Goal: Task Accomplishment & Management: Manage account settings

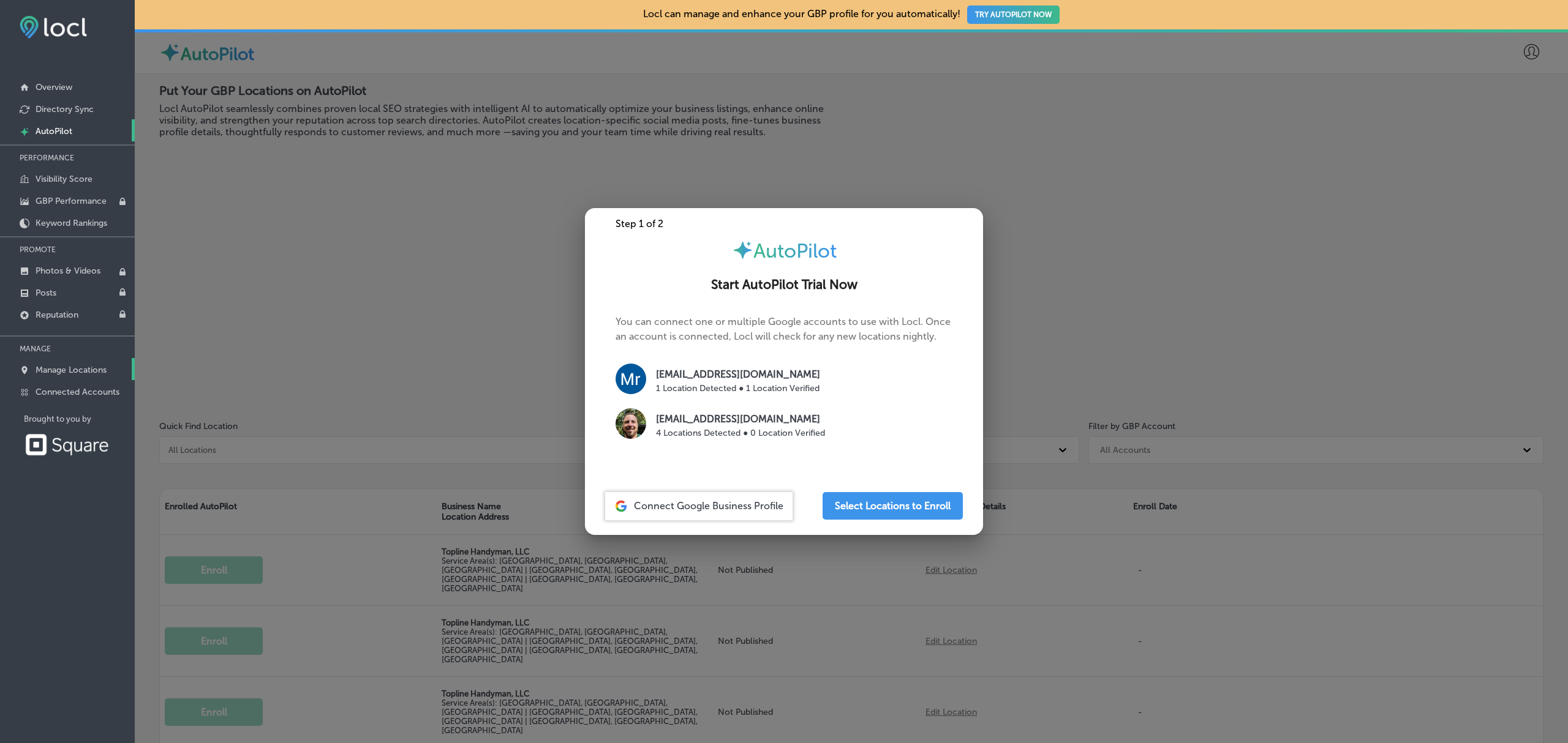
click at [74, 363] on link "Manage Locations" at bounding box center [67, 369] width 135 height 22
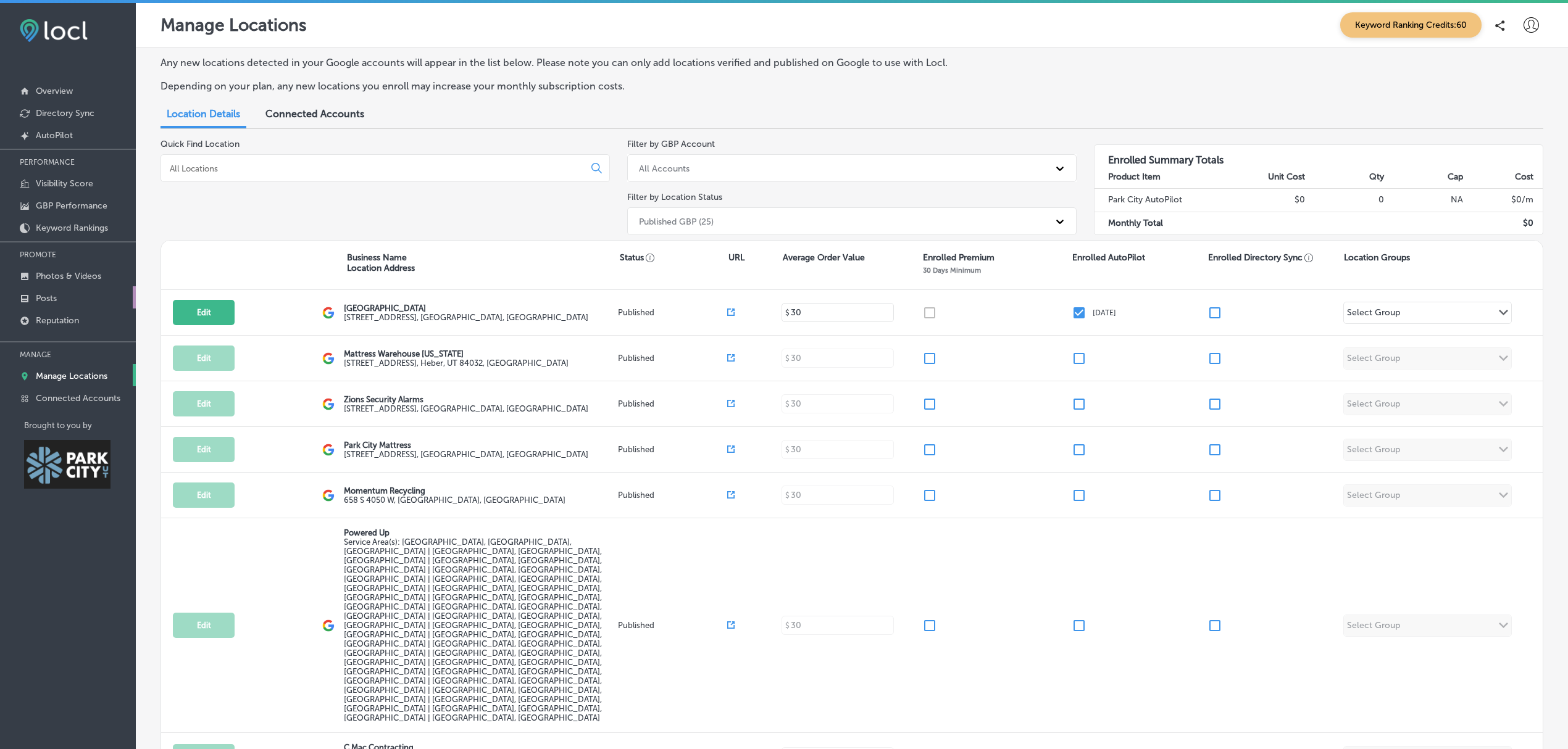
click at [63, 303] on link "Posts" at bounding box center [68, 297] width 136 height 22
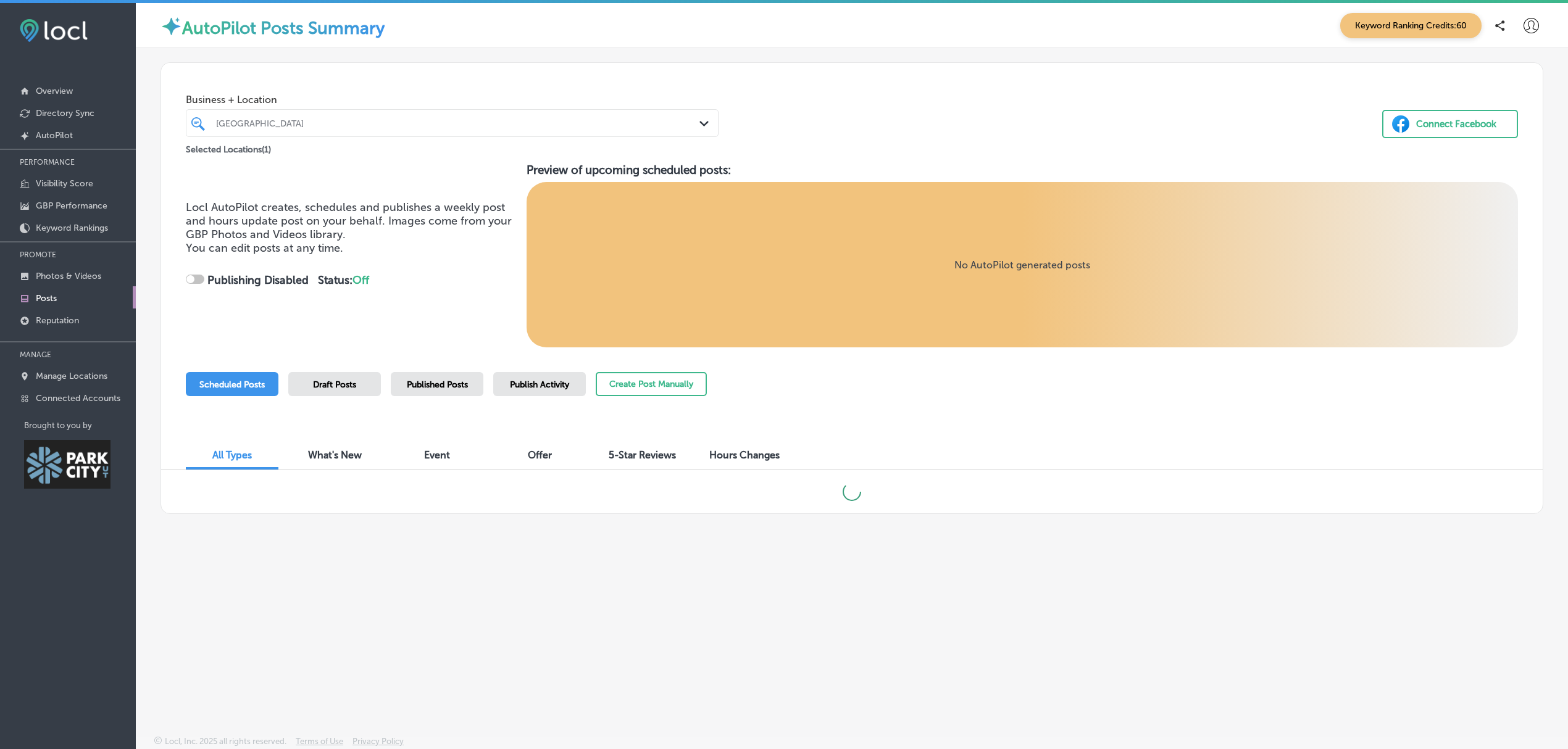
checkbox input "true"
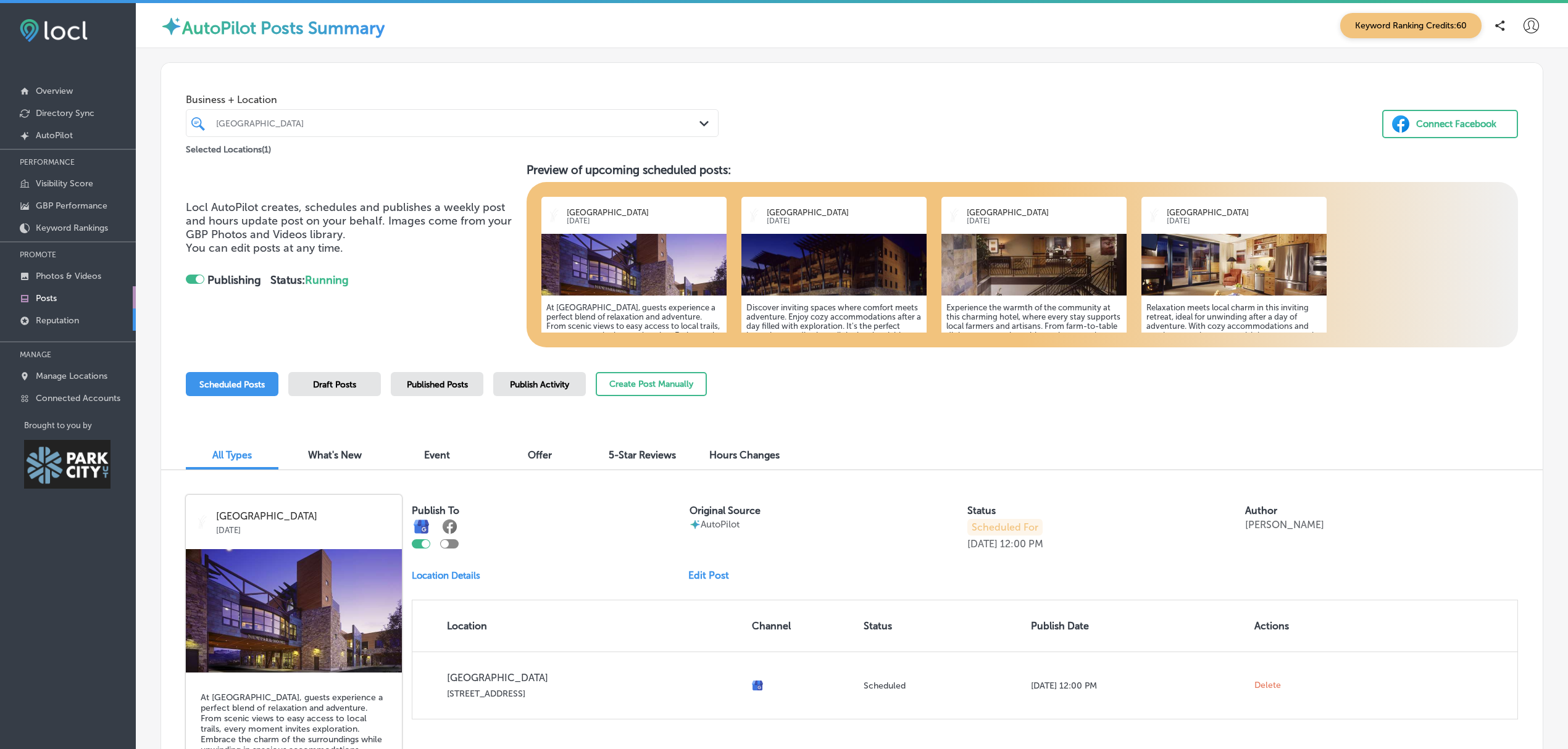
click at [51, 322] on p "Reputation" at bounding box center [57, 320] width 43 height 11
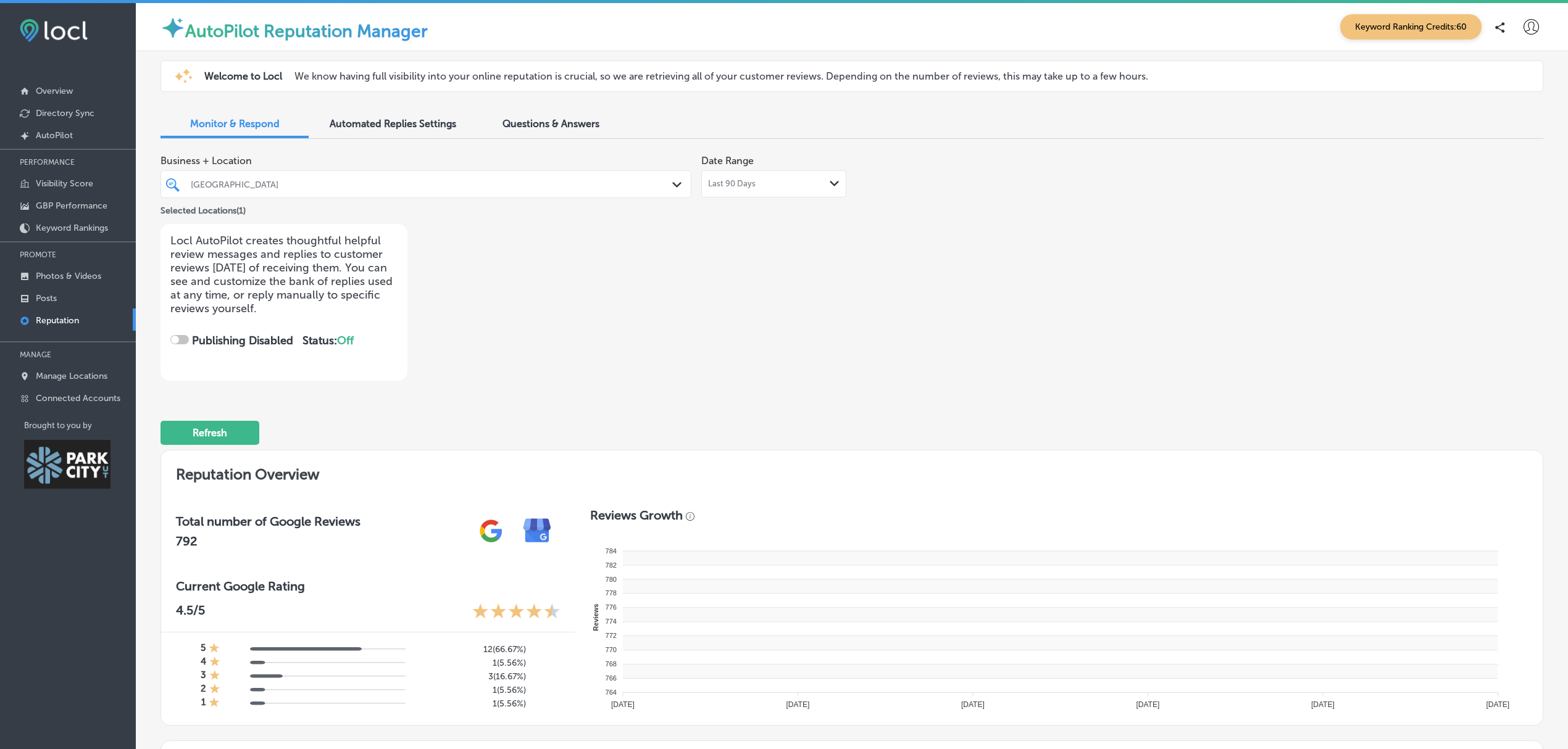
checkbox input "true"
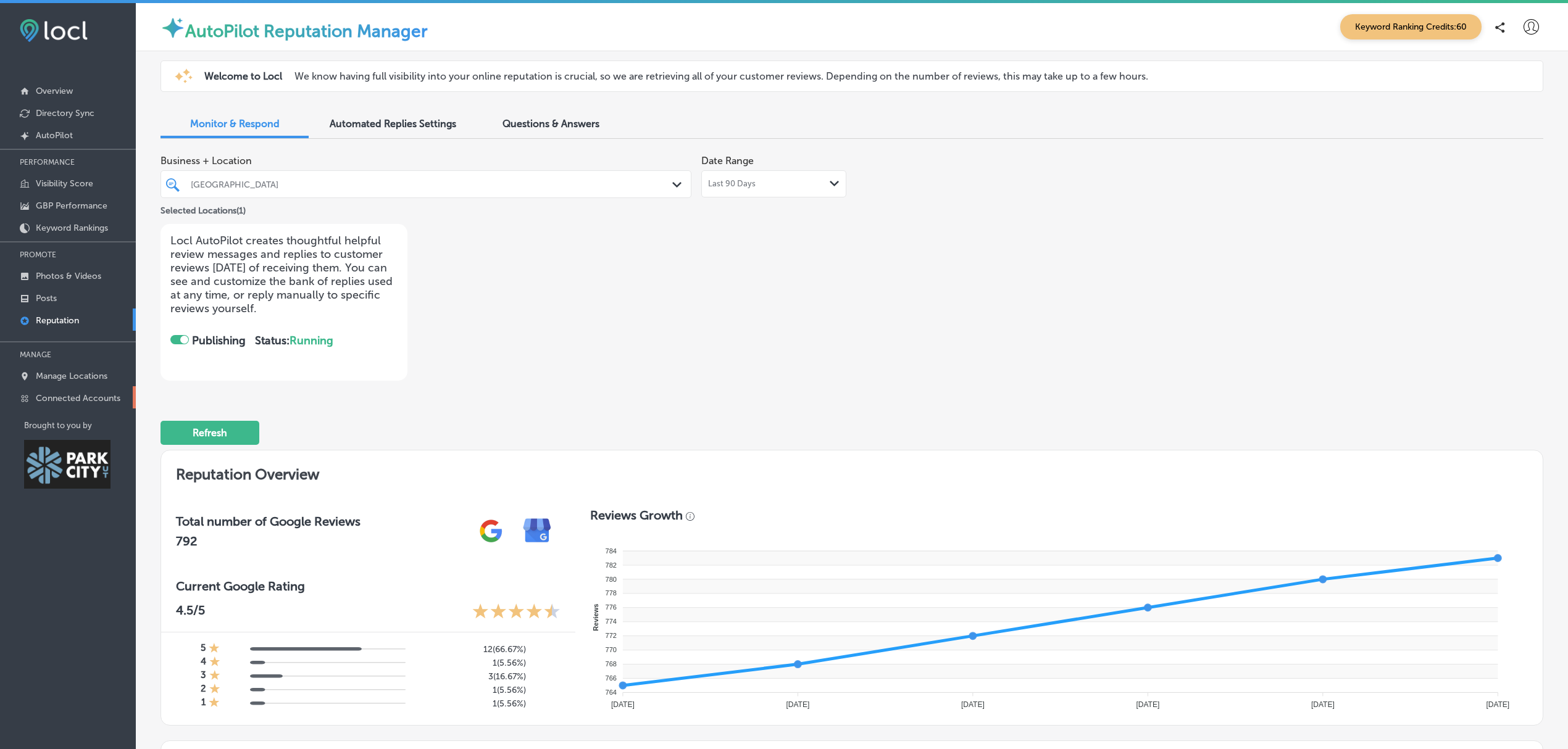
click at [67, 399] on p "Connected Accounts" at bounding box center [78, 398] width 85 height 11
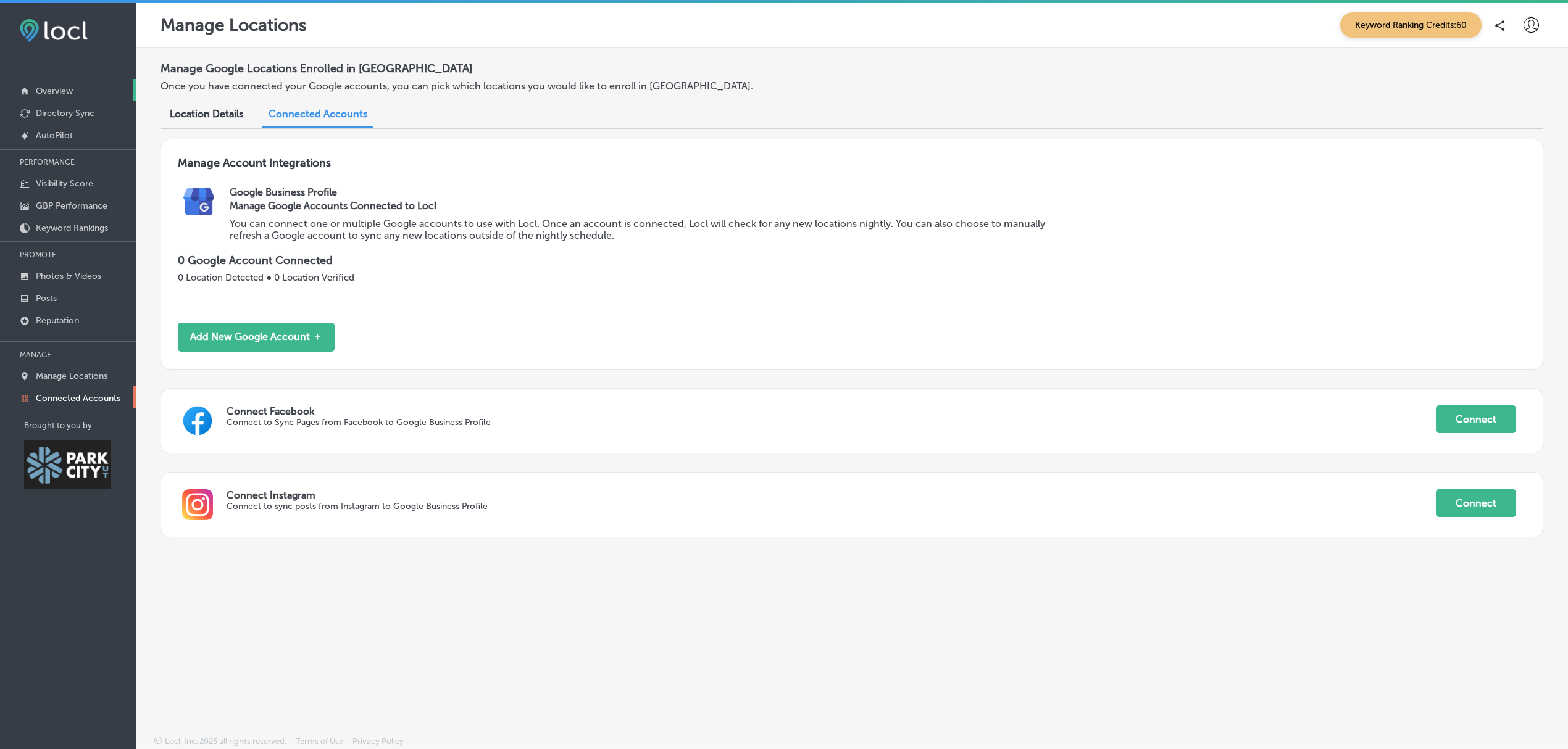
click at [84, 87] on link "Overview" at bounding box center [68, 90] width 136 height 22
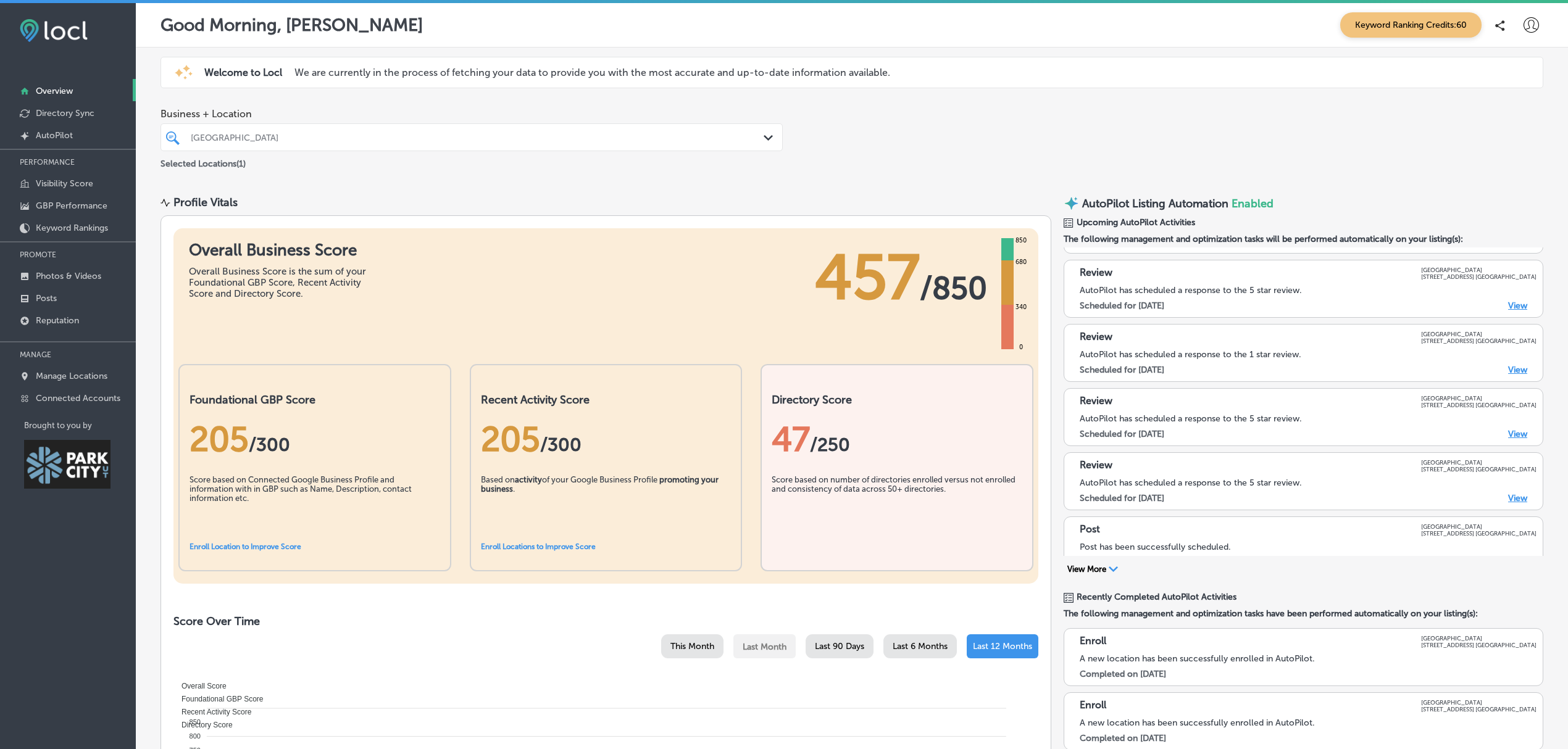
scroll to position [361, 0]
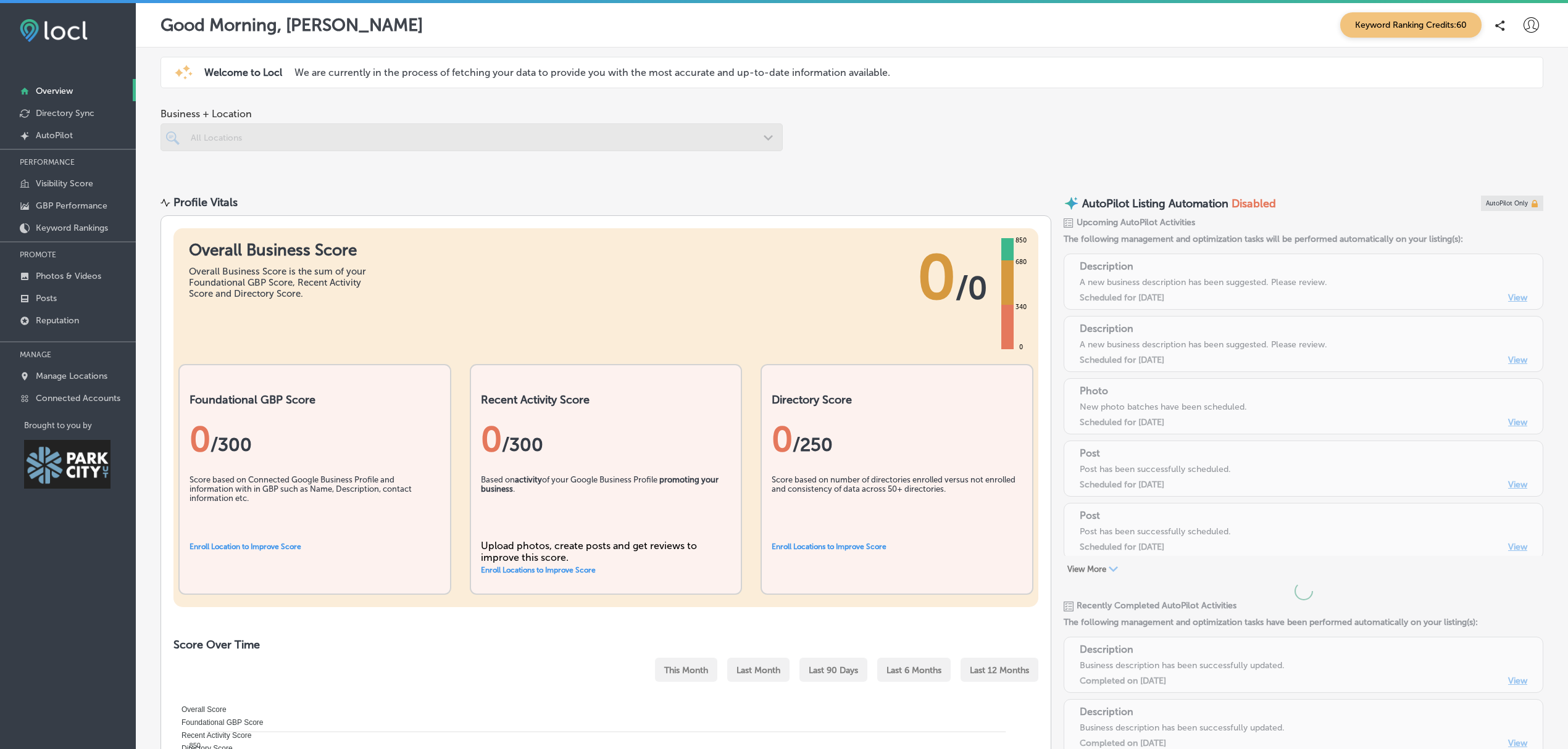
click at [74, 384] on link "Manage Locations" at bounding box center [68, 375] width 136 height 22
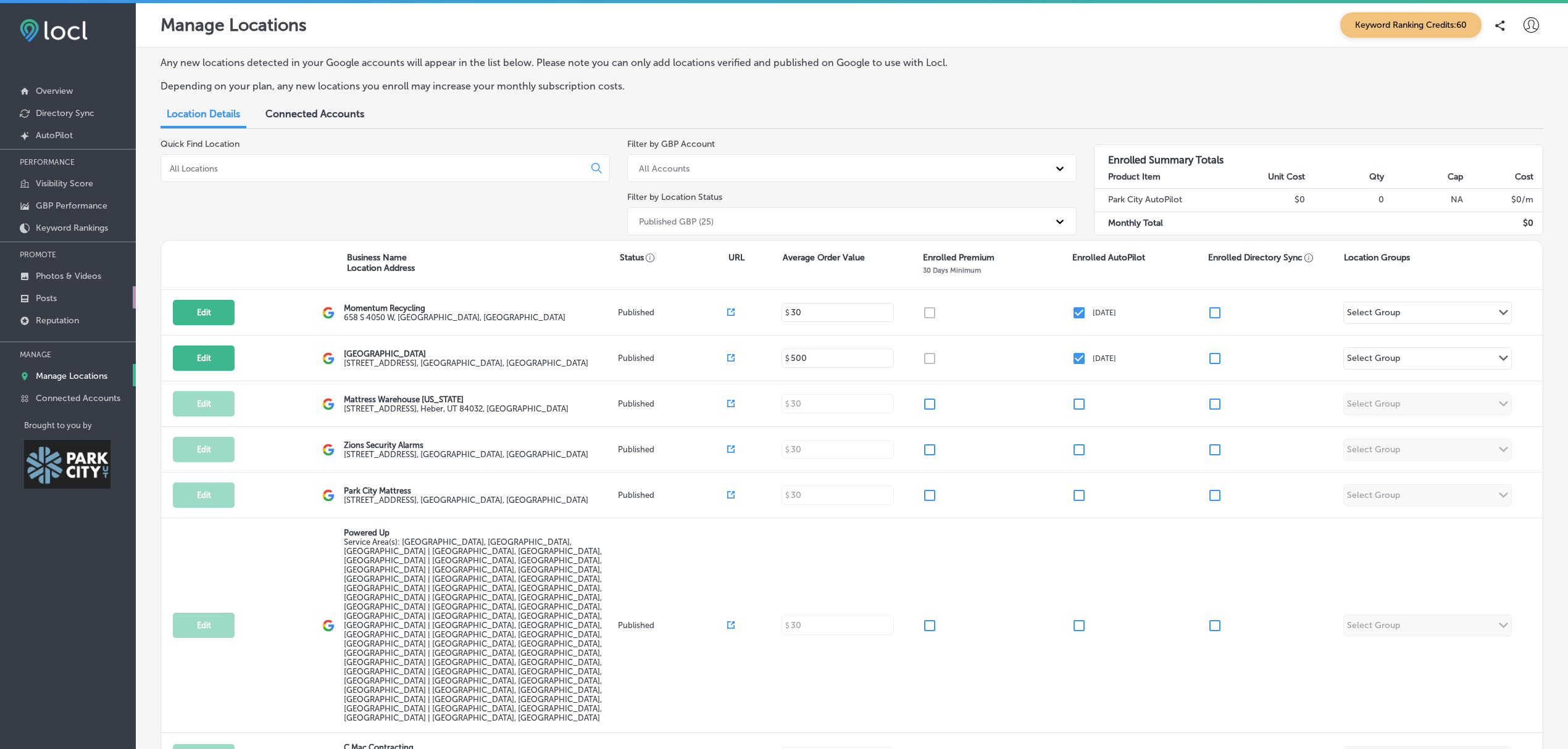
click at [59, 299] on link "Posts" at bounding box center [68, 297] width 136 height 22
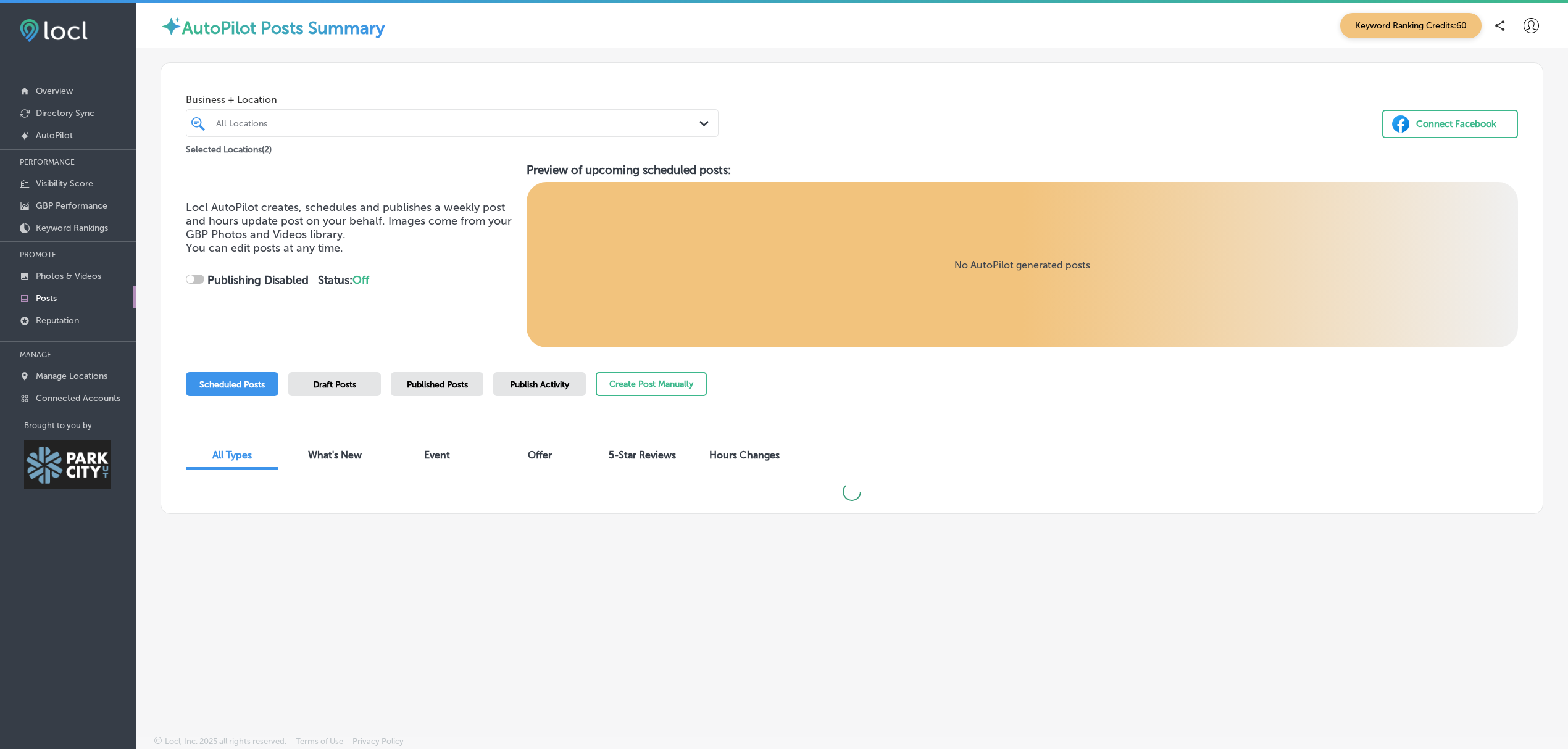
checkbox input "true"
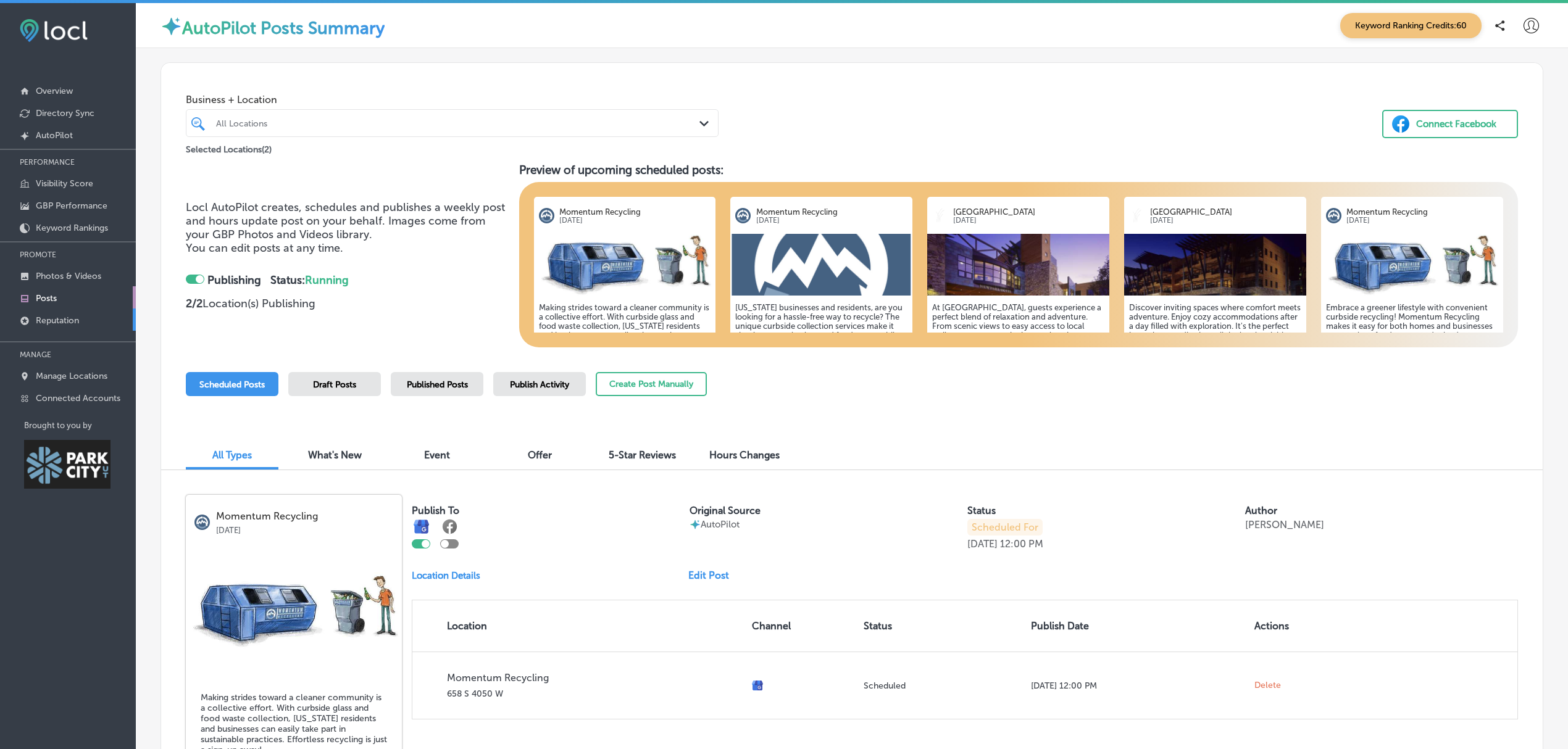
click at [62, 320] on p "Reputation" at bounding box center [57, 320] width 43 height 11
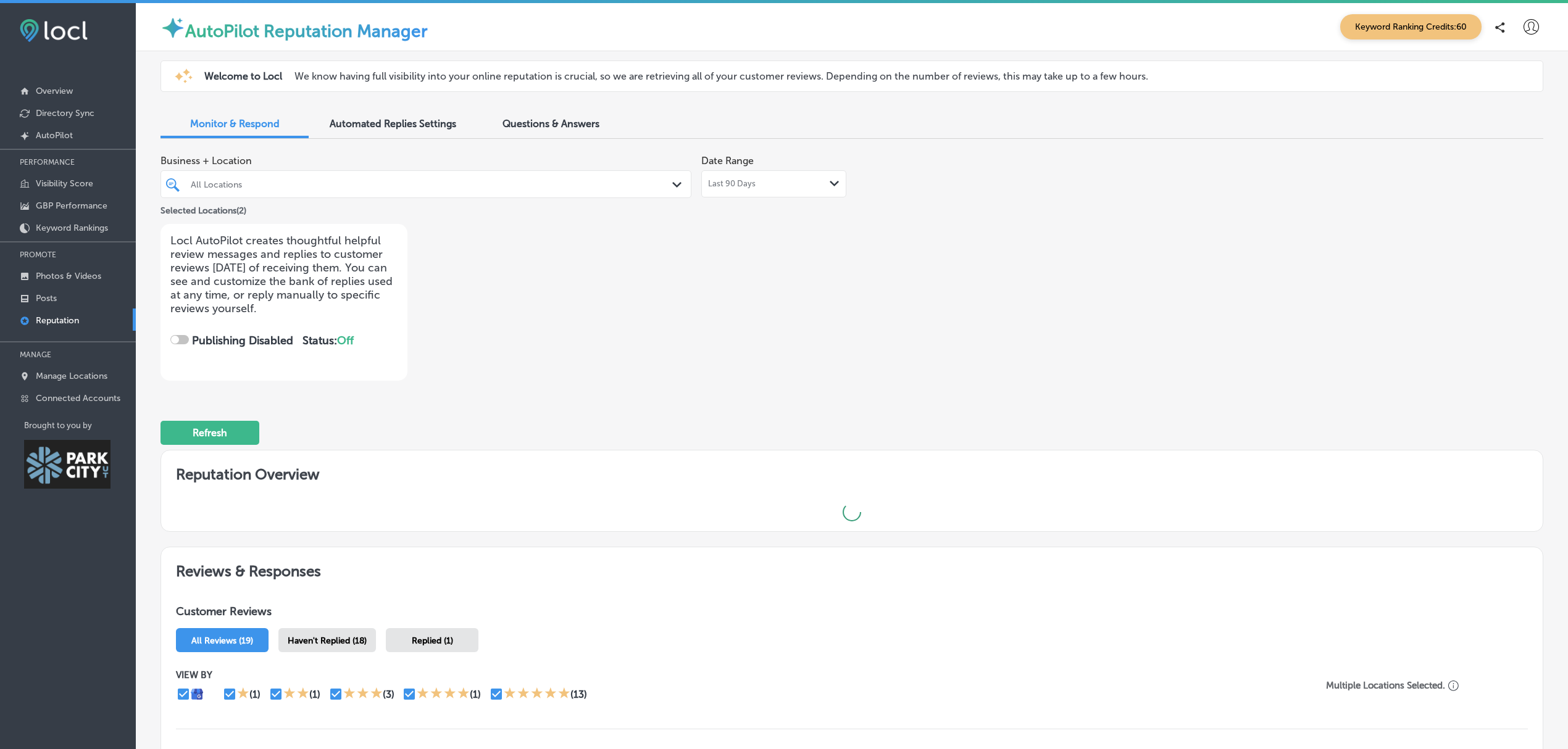
checkbox input "true"
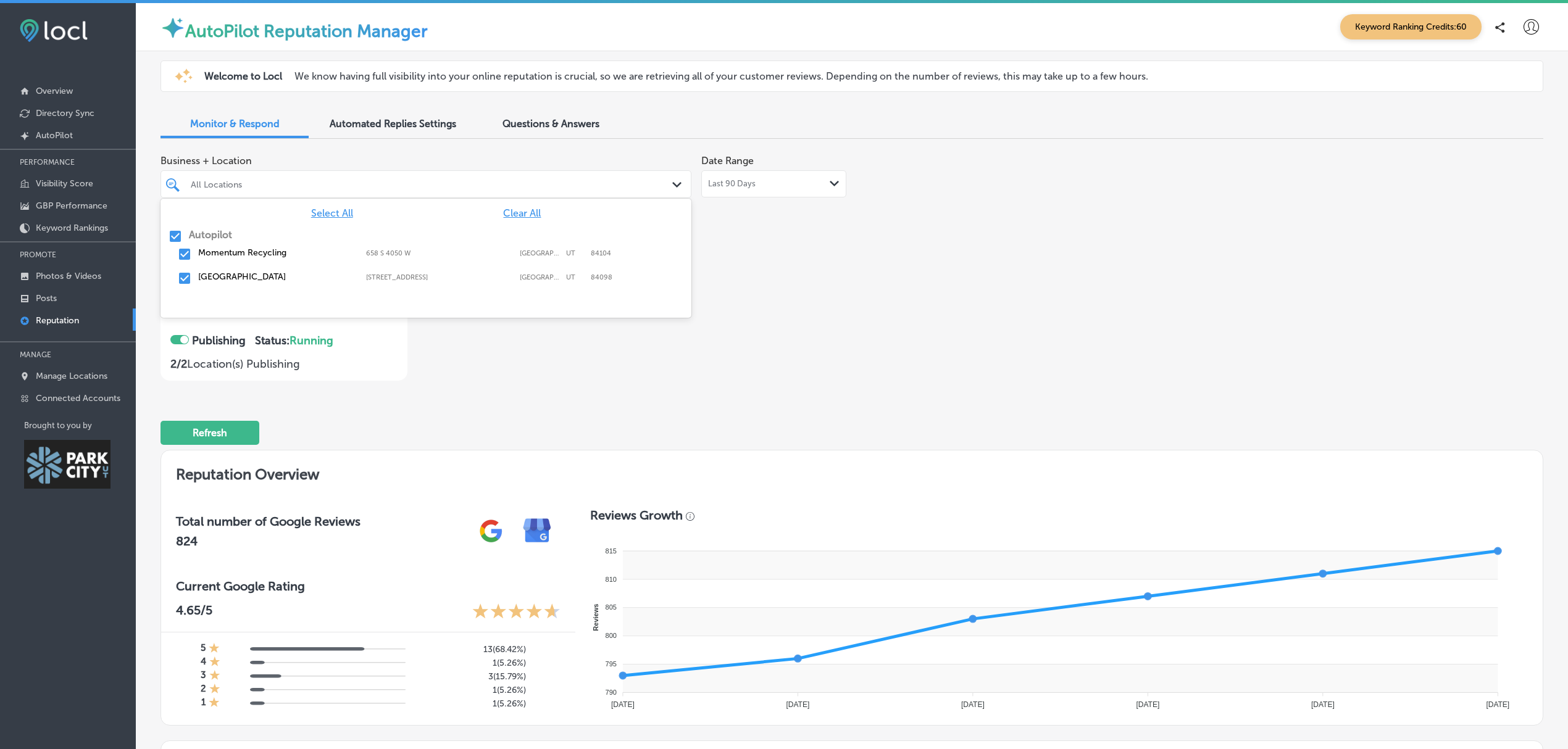
click at [672, 193] on div "All Locations Path Created with Sketch." at bounding box center [425, 184] width 529 height 19
click at [166, 236] on div "Momentum Recycling [STREET_ADDRESS] [GEOGRAPHIC_DATA][STREET_ADDRESS] [GEOGRAPH…" at bounding box center [425, 266] width 531 height 60
click at [179, 232] on input "checkbox" at bounding box center [175, 236] width 14 height 14
click at [189, 272] on input "checkbox" at bounding box center [184, 278] width 14 height 14
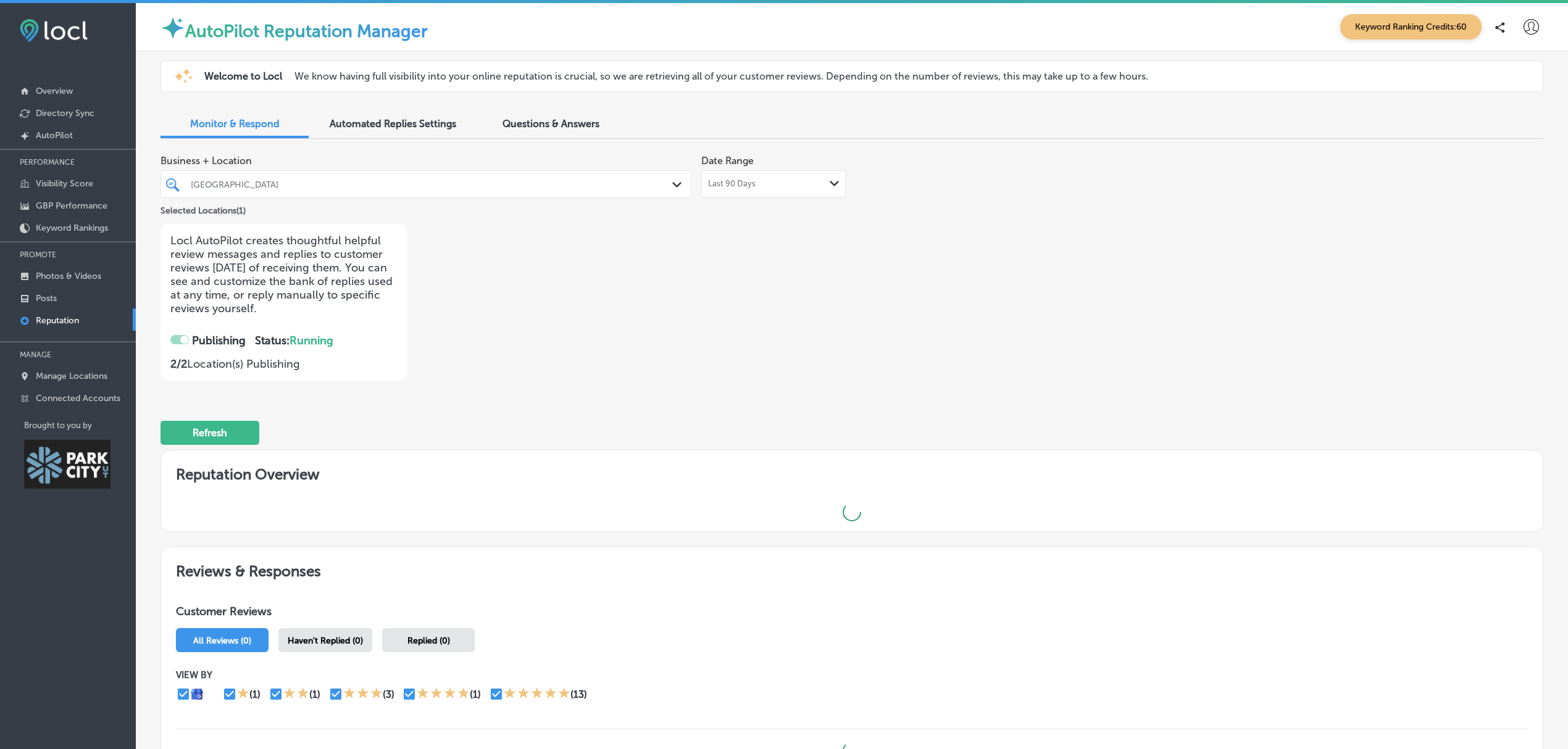
click at [757, 326] on div "Business + Location [GEOGRAPHIC_DATA] Path Created with Sketch. Selected Locati…" at bounding box center [575, 264] width 830 height 232
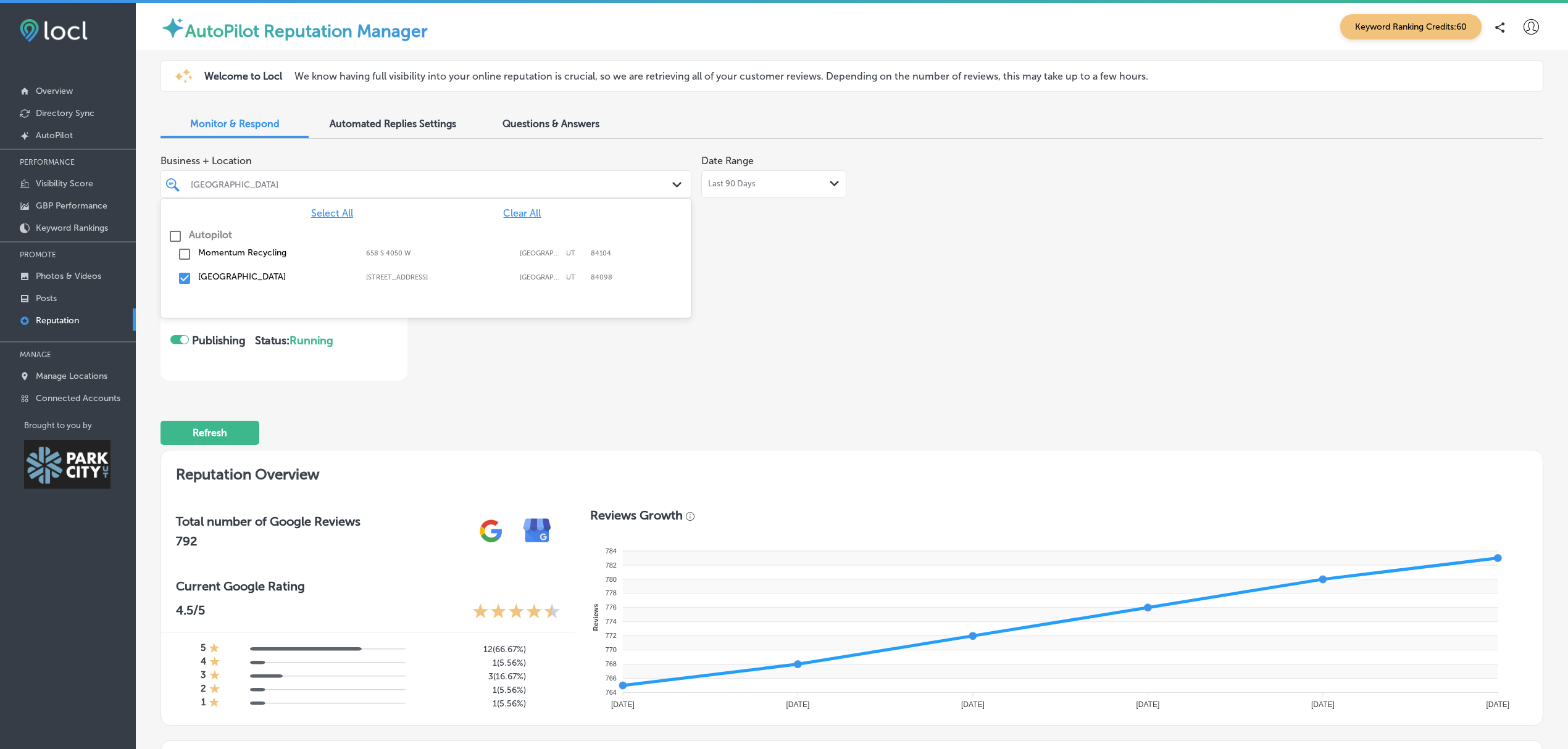
click at [645, 188] on div "[GEOGRAPHIC_DATA]" at bounding box center [432, 184] width 483 height 11
click at [177, 280] on input "checkbox" at bounding box center [184, 278] width 14 height 14
type textarea "x"
click at [177, 248] on input "checkbox" at bounding box center [184, 254] width 14 height 14
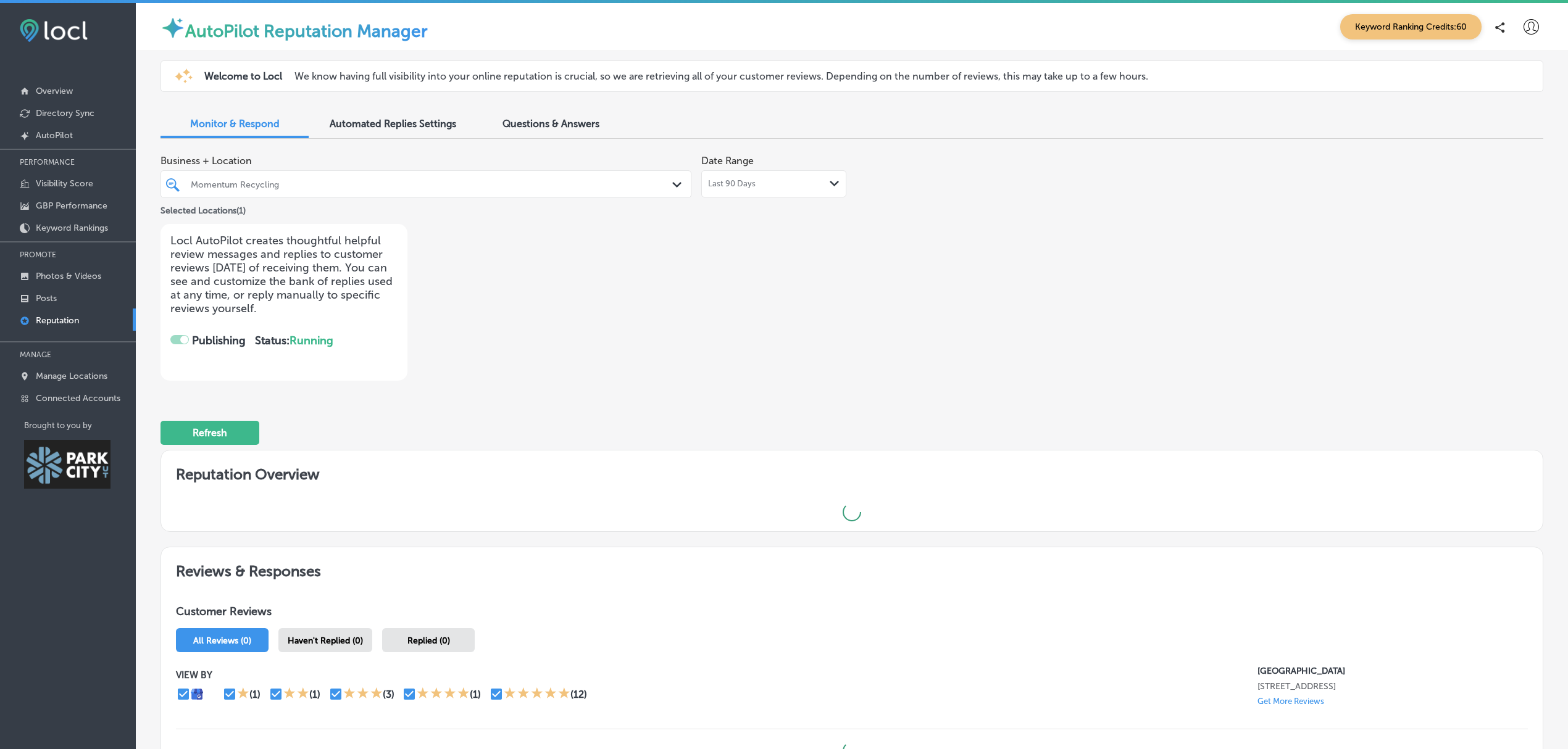
click at [541, 435] on div "Refresh" at bounding box center [852, 427] width 1383 height 65
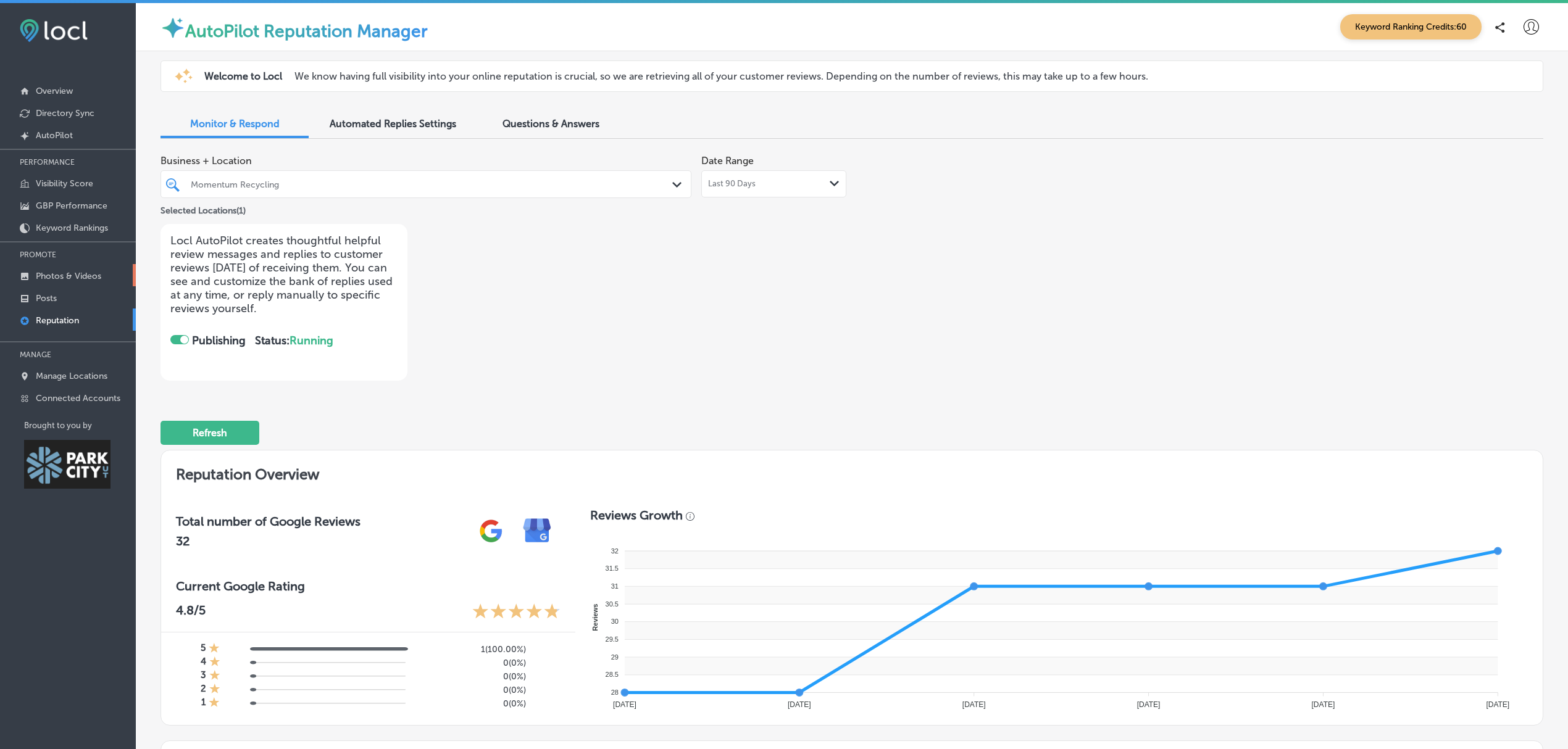
click at [74, 281] on p "Photos & Videos" at bounding box center [68, 276] width 66 height 11
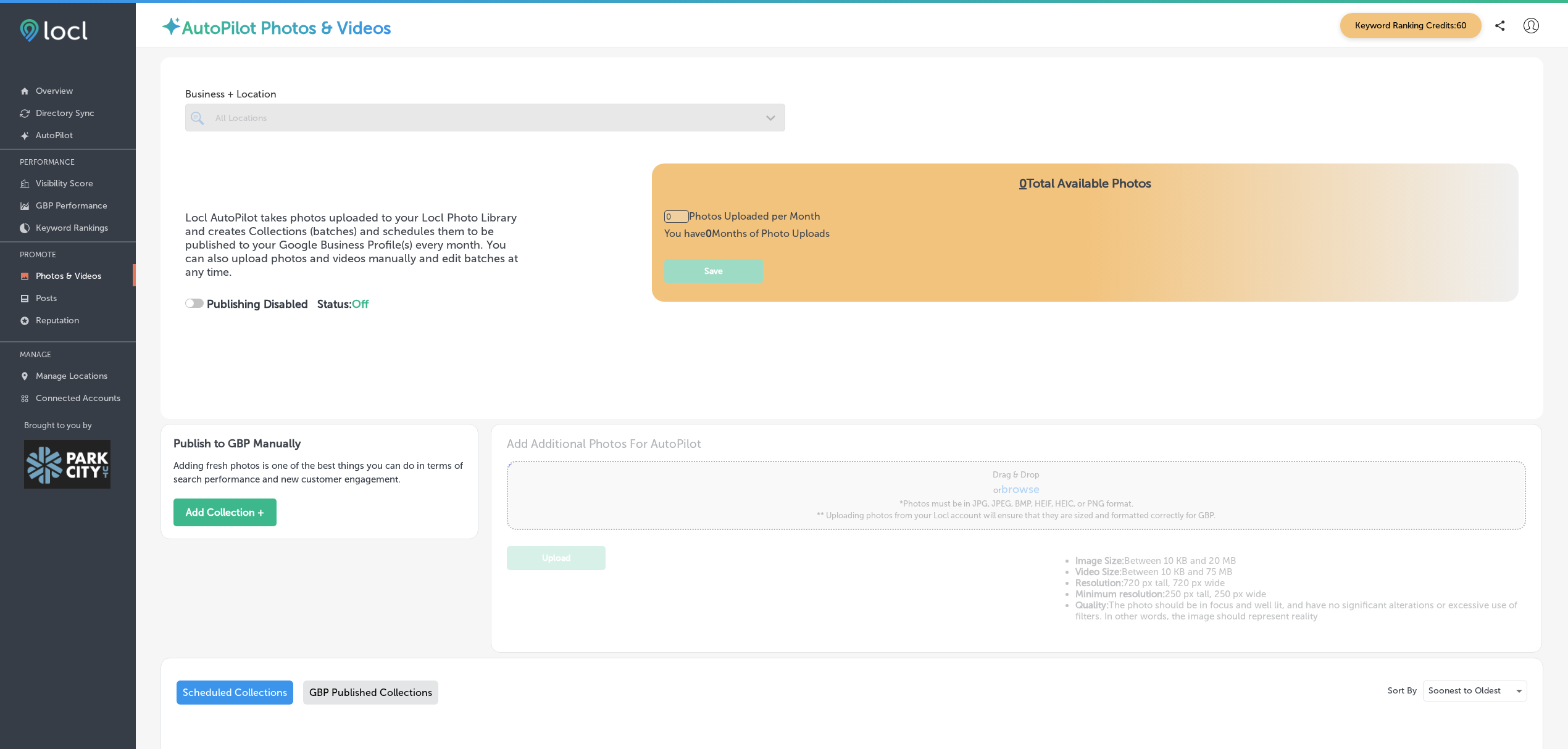
type input "5"
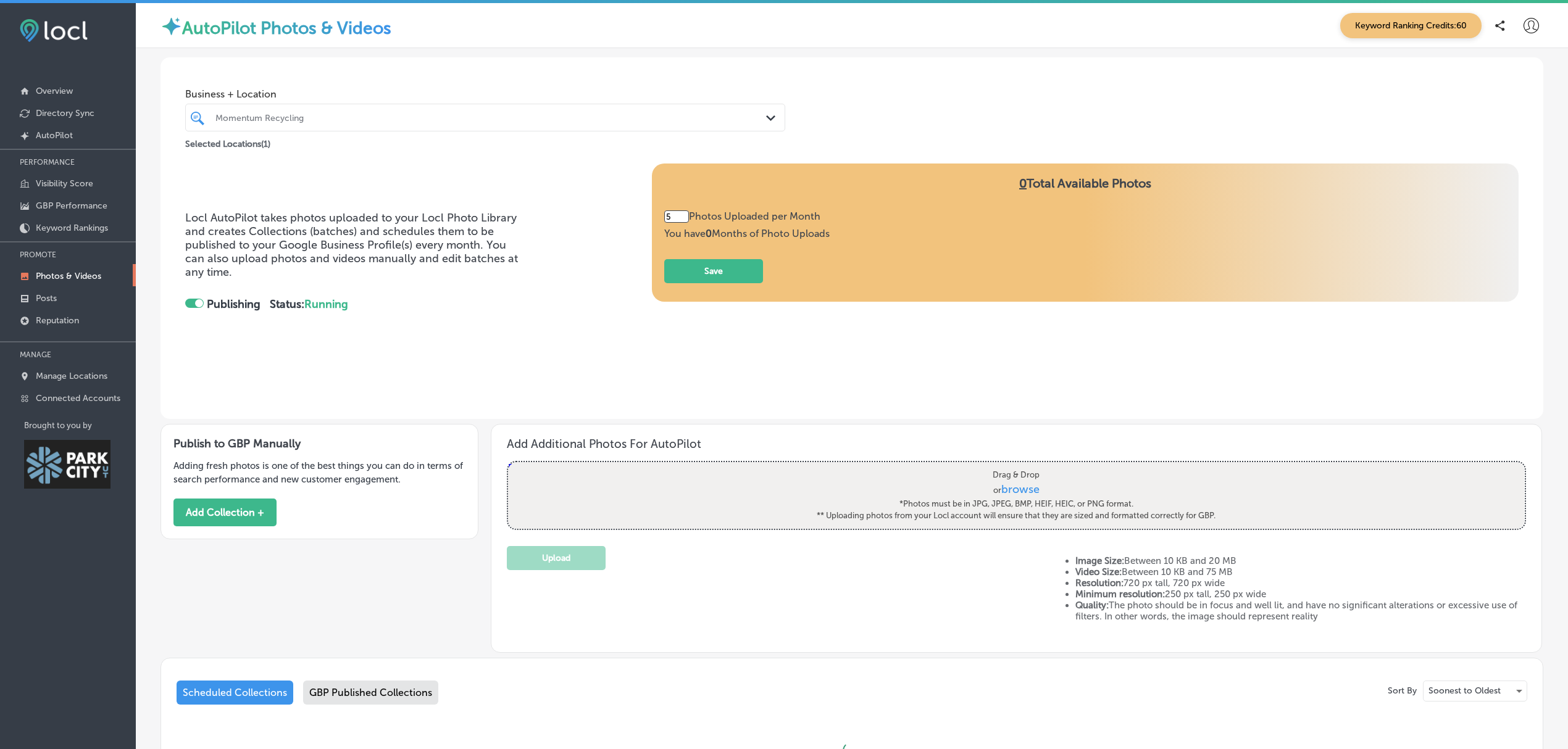
checkbox input "true"
click at [413, 685] on div "GBP Published Collections" at bounding box center [370, 692] width 135 height 24
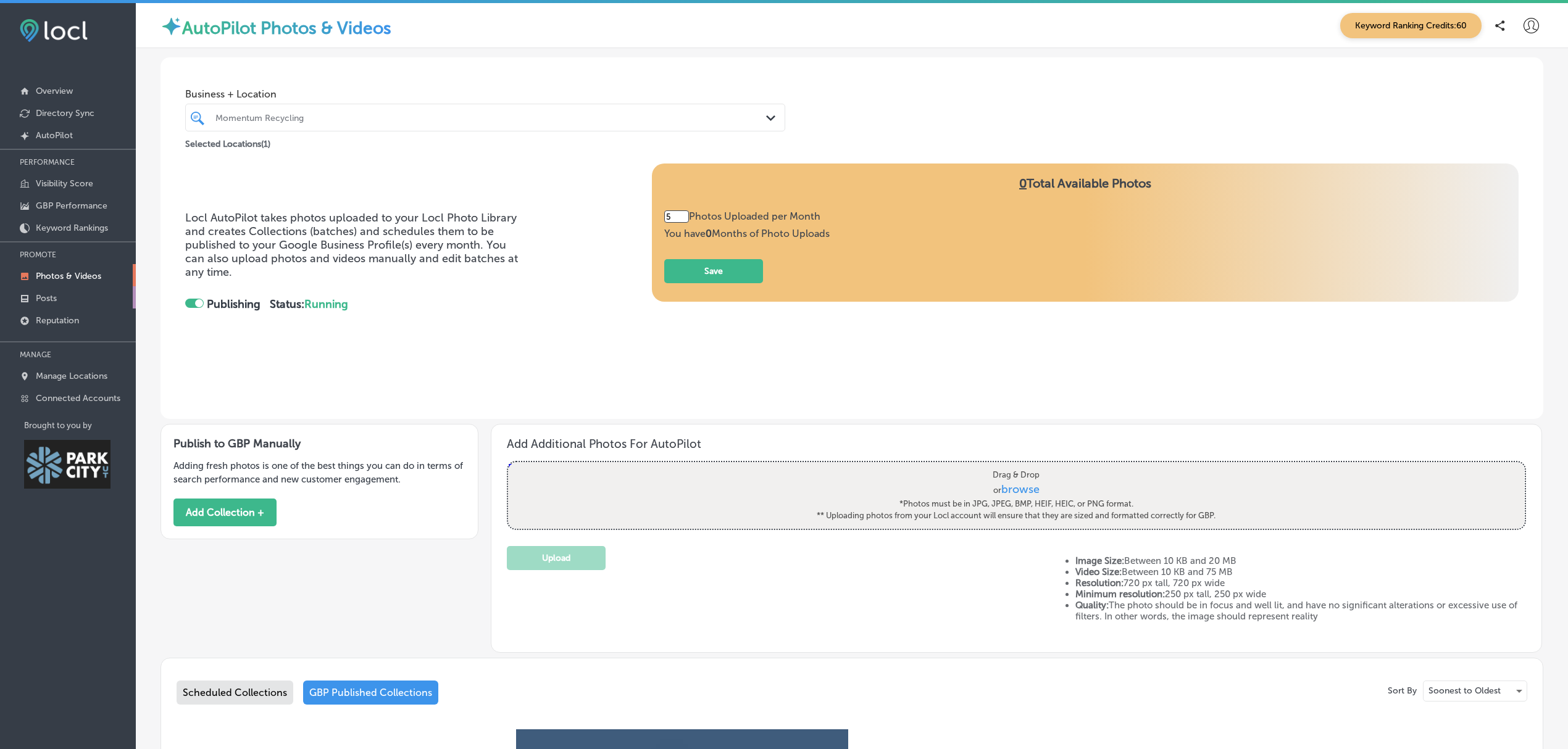
click at [70, 301] on link "Posts" at bounding box center [68, 297] width 136 height 22
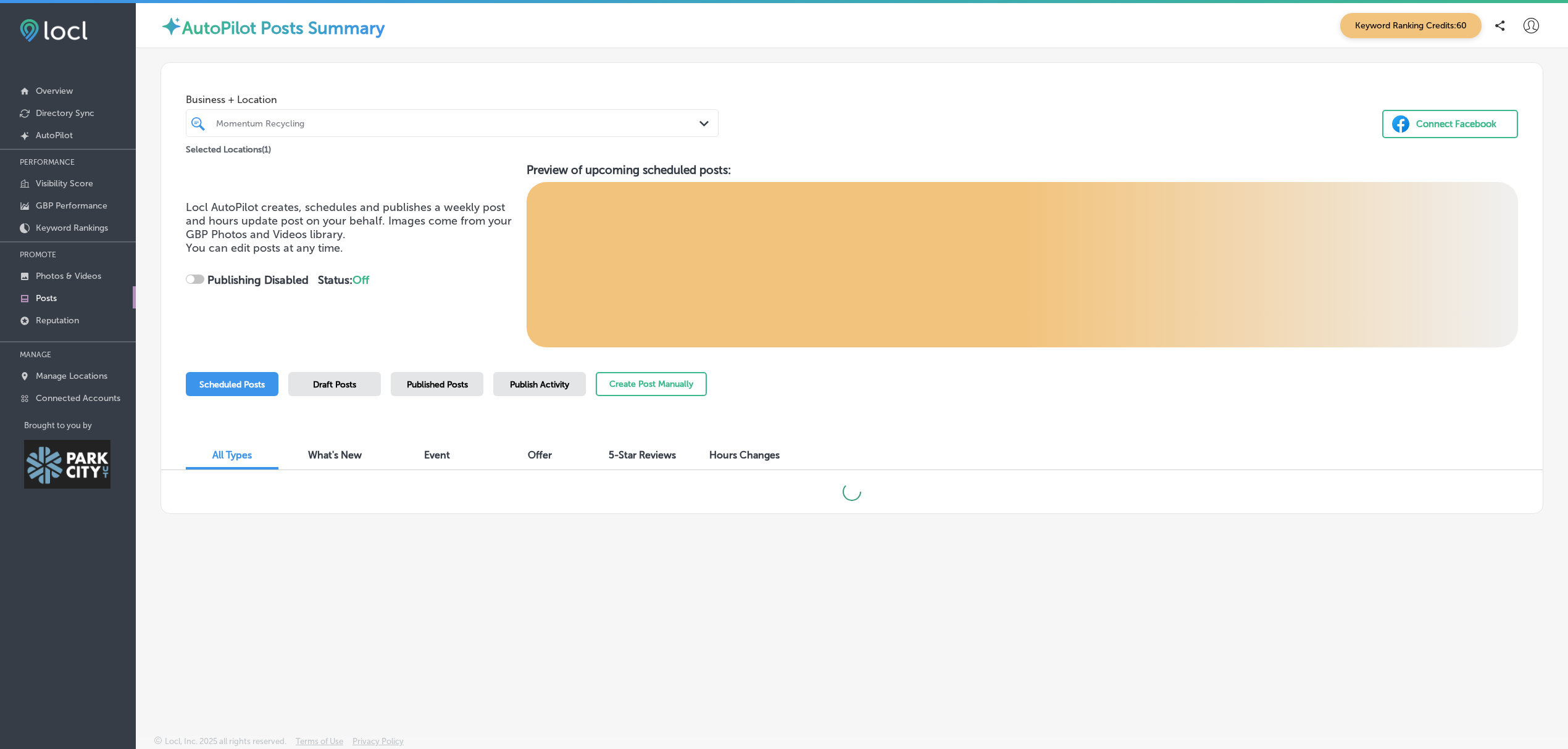
checkbox input "true"
click at [535, 386] on span "Publish Activity" at bounding box center [539, 385] width 59 height 11
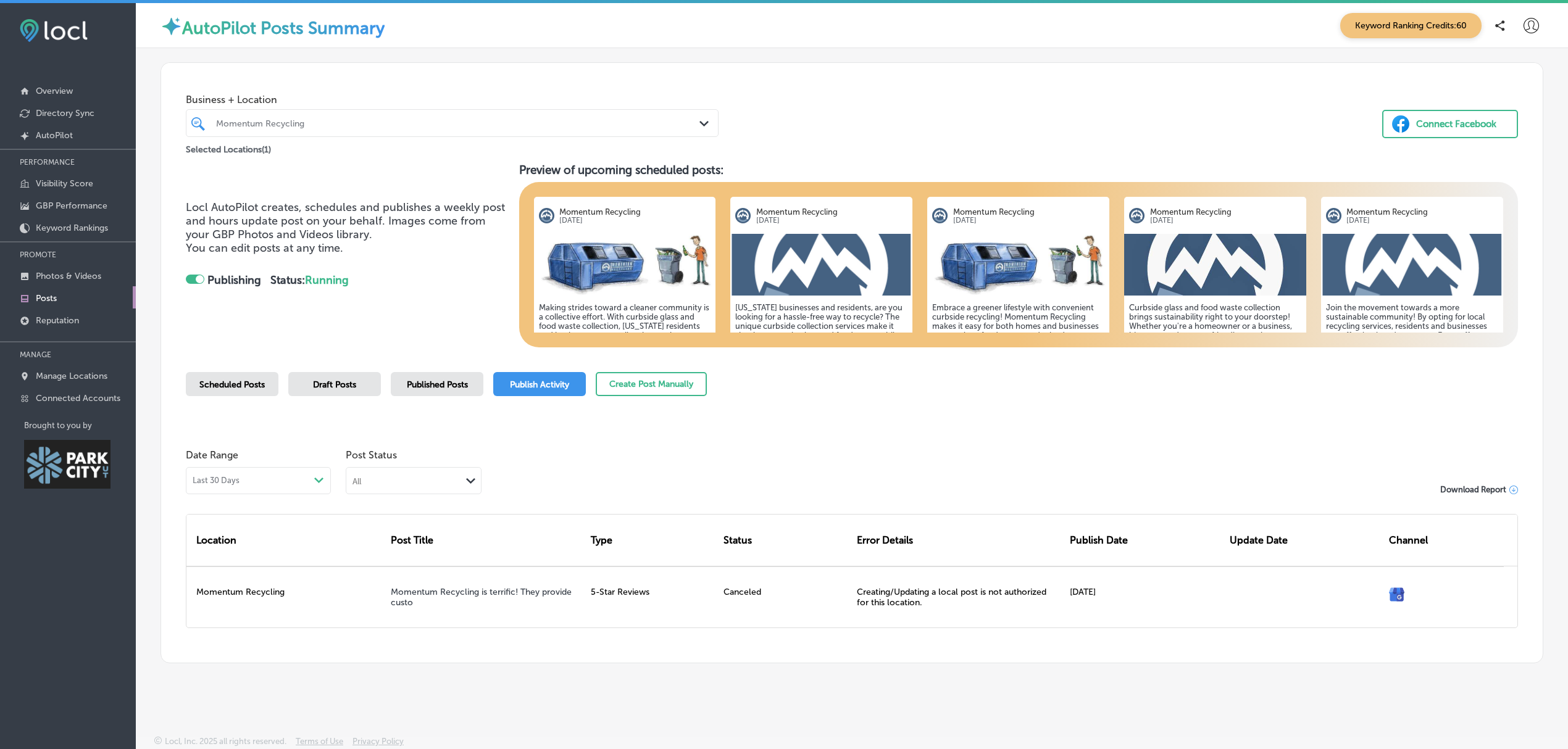
click at [437, 386] on span "Published Posts" at bounding box center [437, 385] width 61 height 11
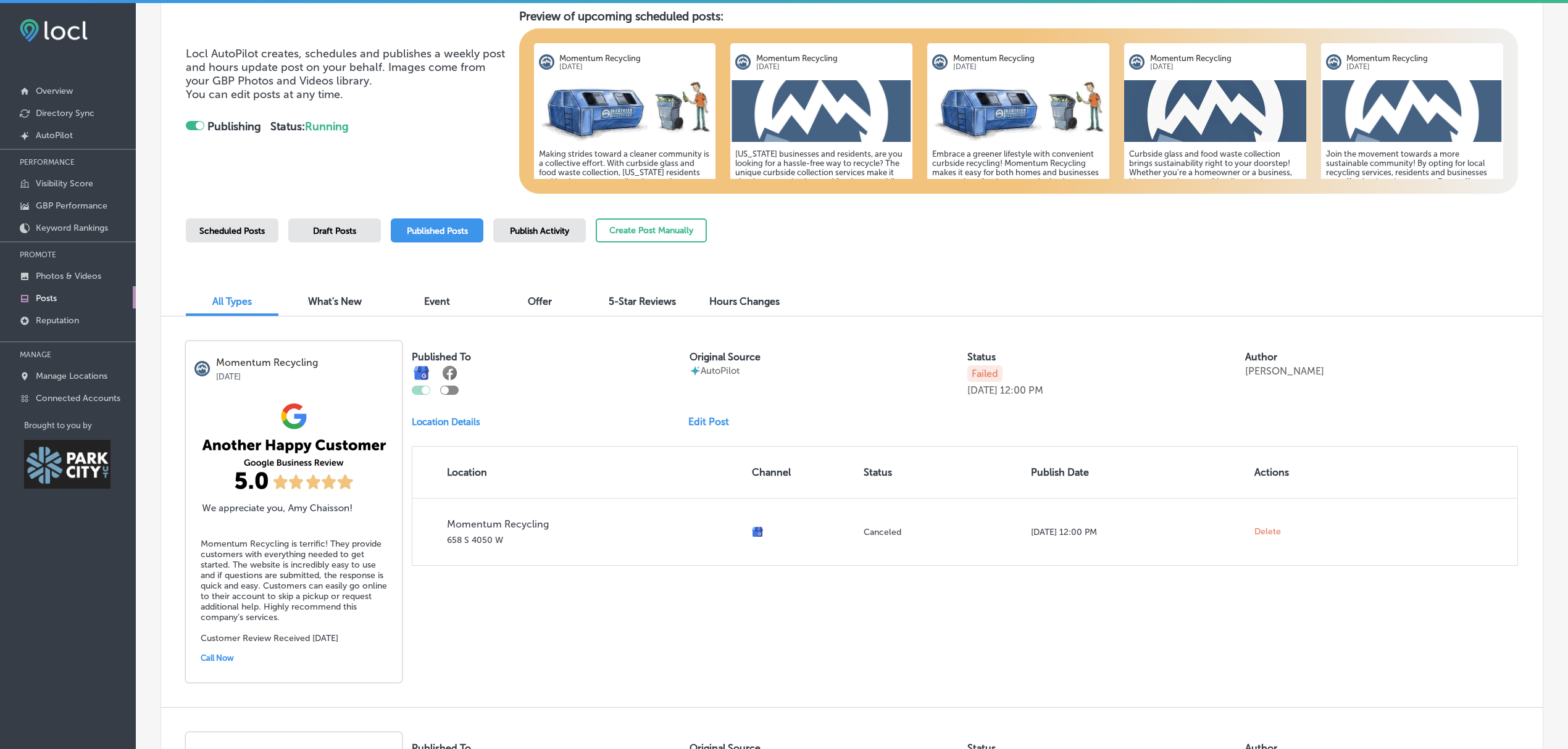
scroll to position [154, 0]
click at [45, 377] on p "Manage Locations" at bounding box center [71, 376] width 71 height 11
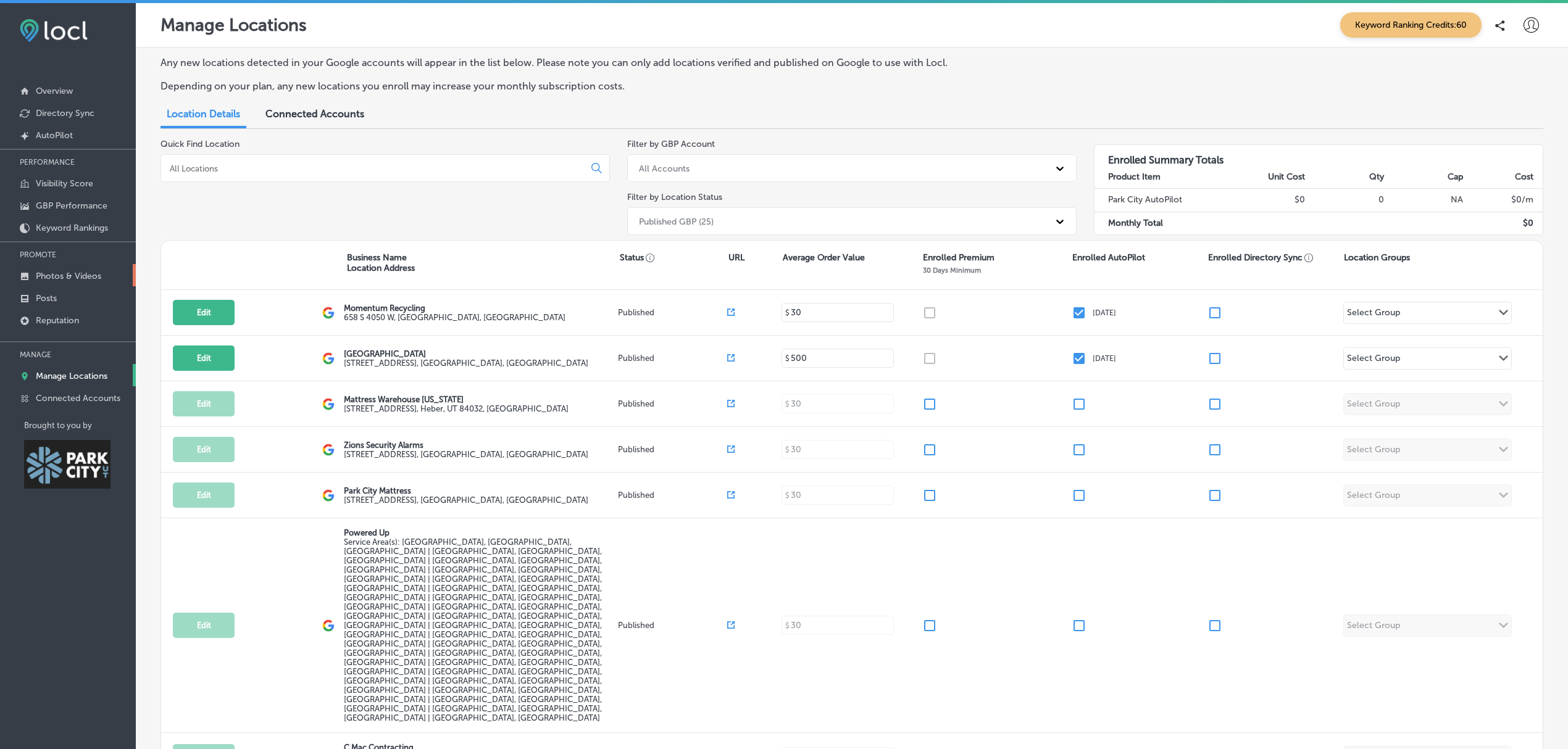
click at [83, 269] on link "Photos & Videos" at bounding box center [68, 275] width 136 height 22
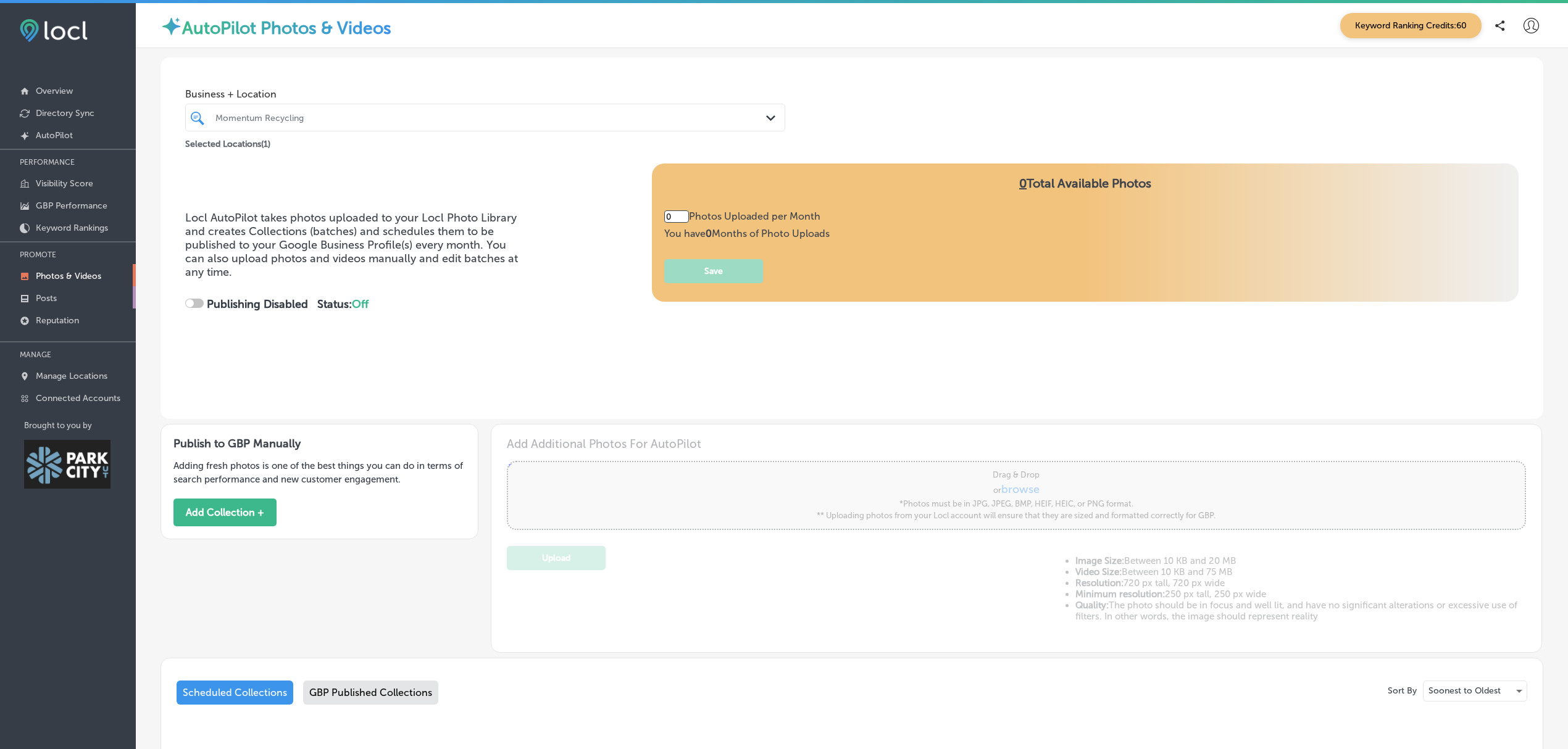
type input "5"
checkbox input "true"
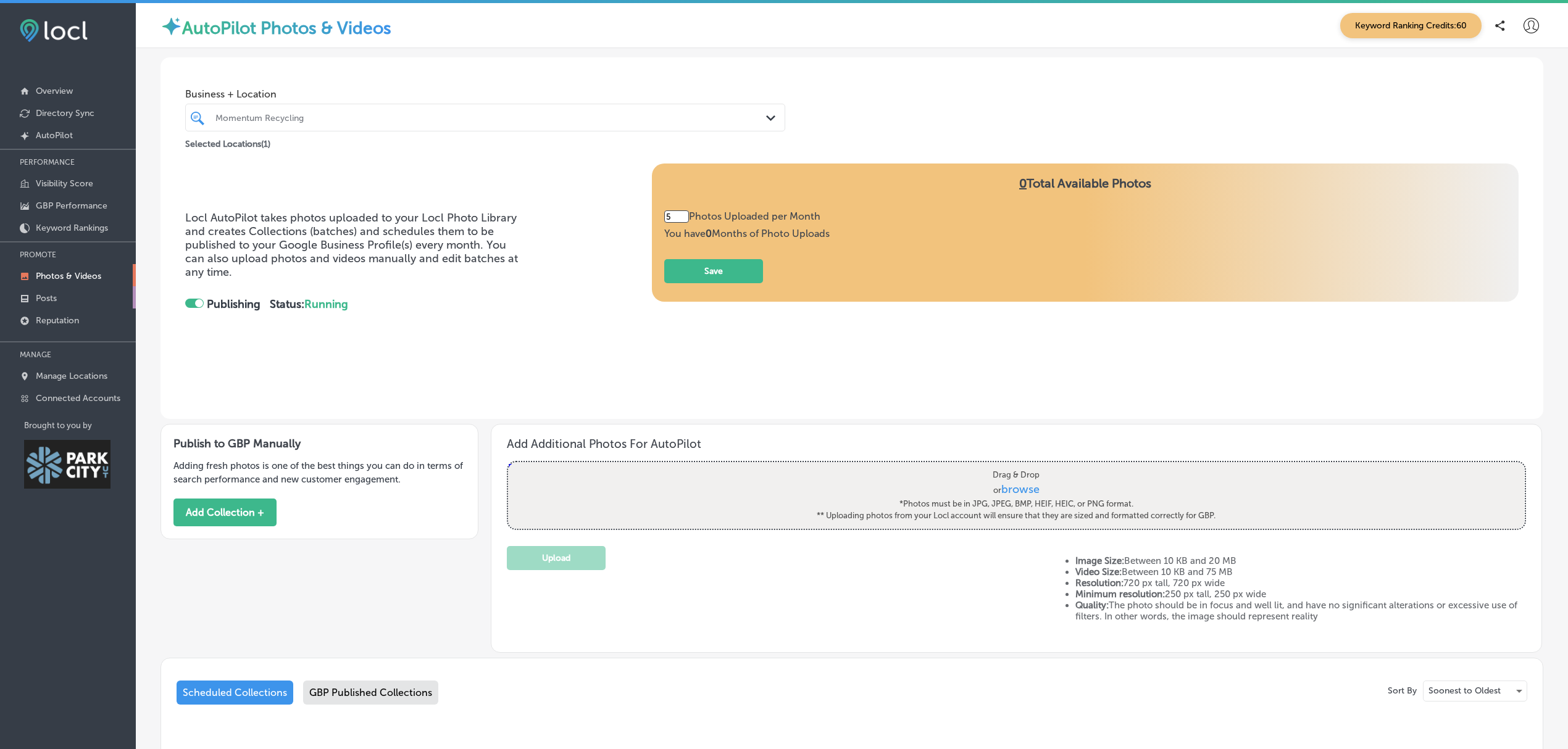
click at [65, 304] on link "Posts" at bounding box center [68, 297] width 136 height 22
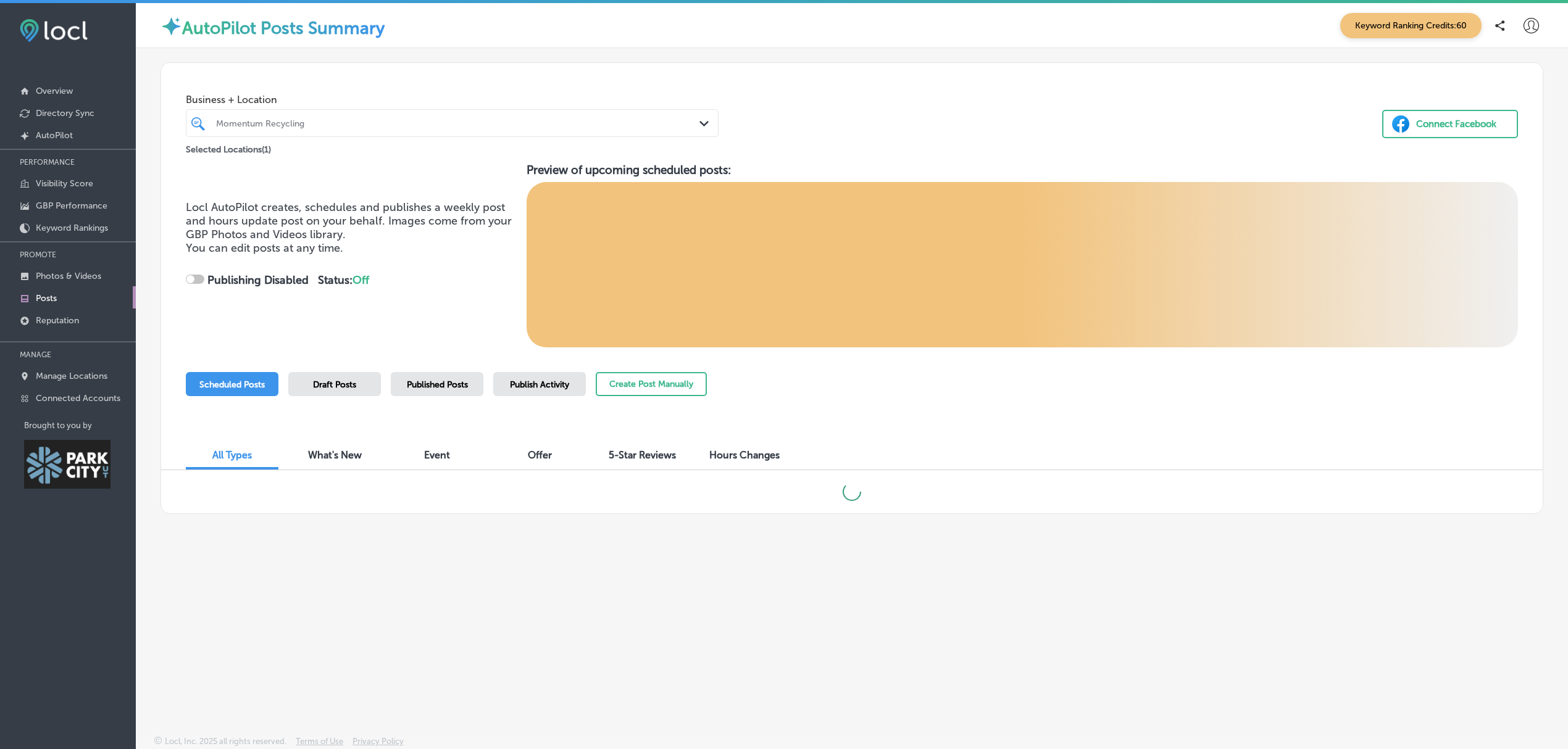
checkbox input "true"
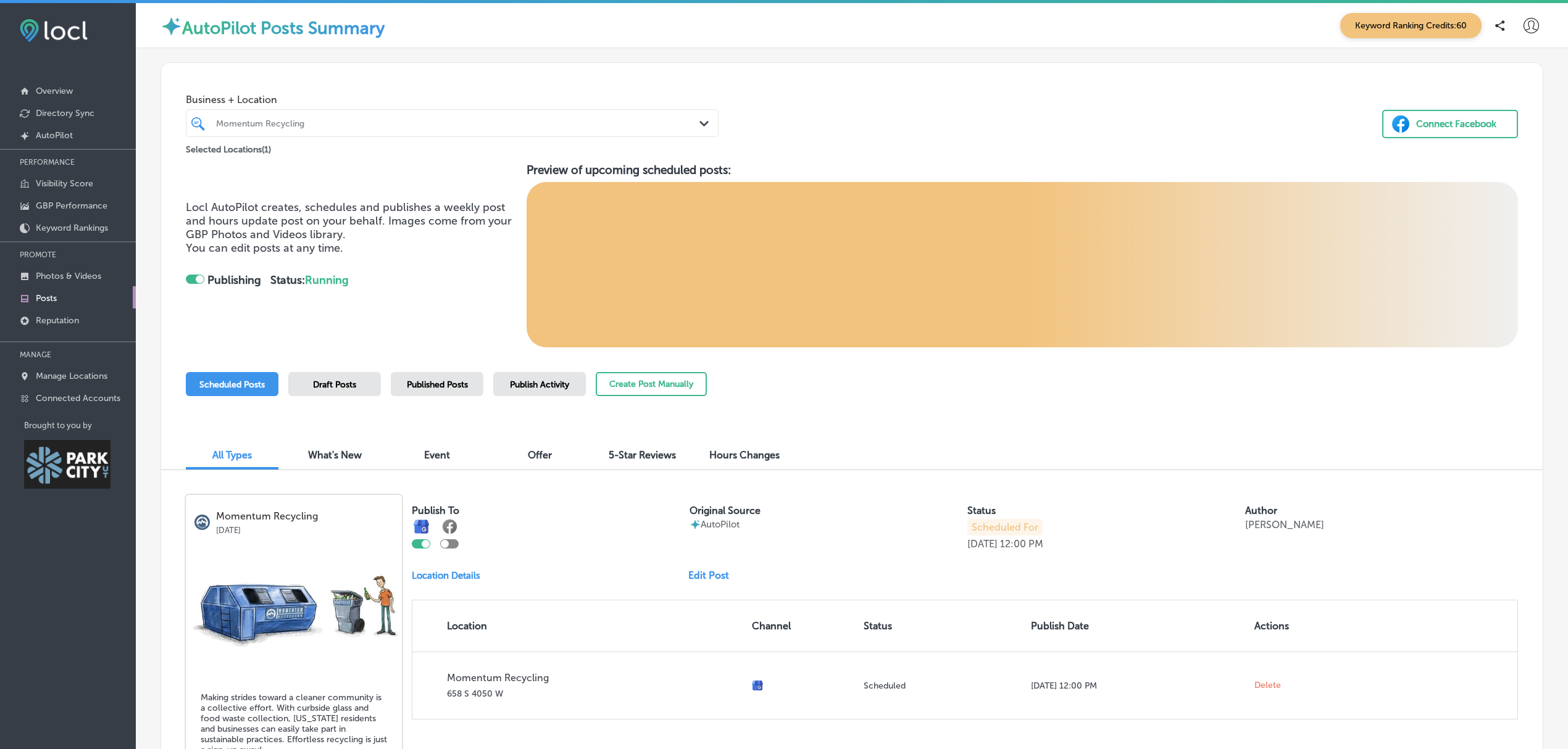
click at [535, 384] on span "Publish Activity" at bounding box center [539, 385] width 59 height 11
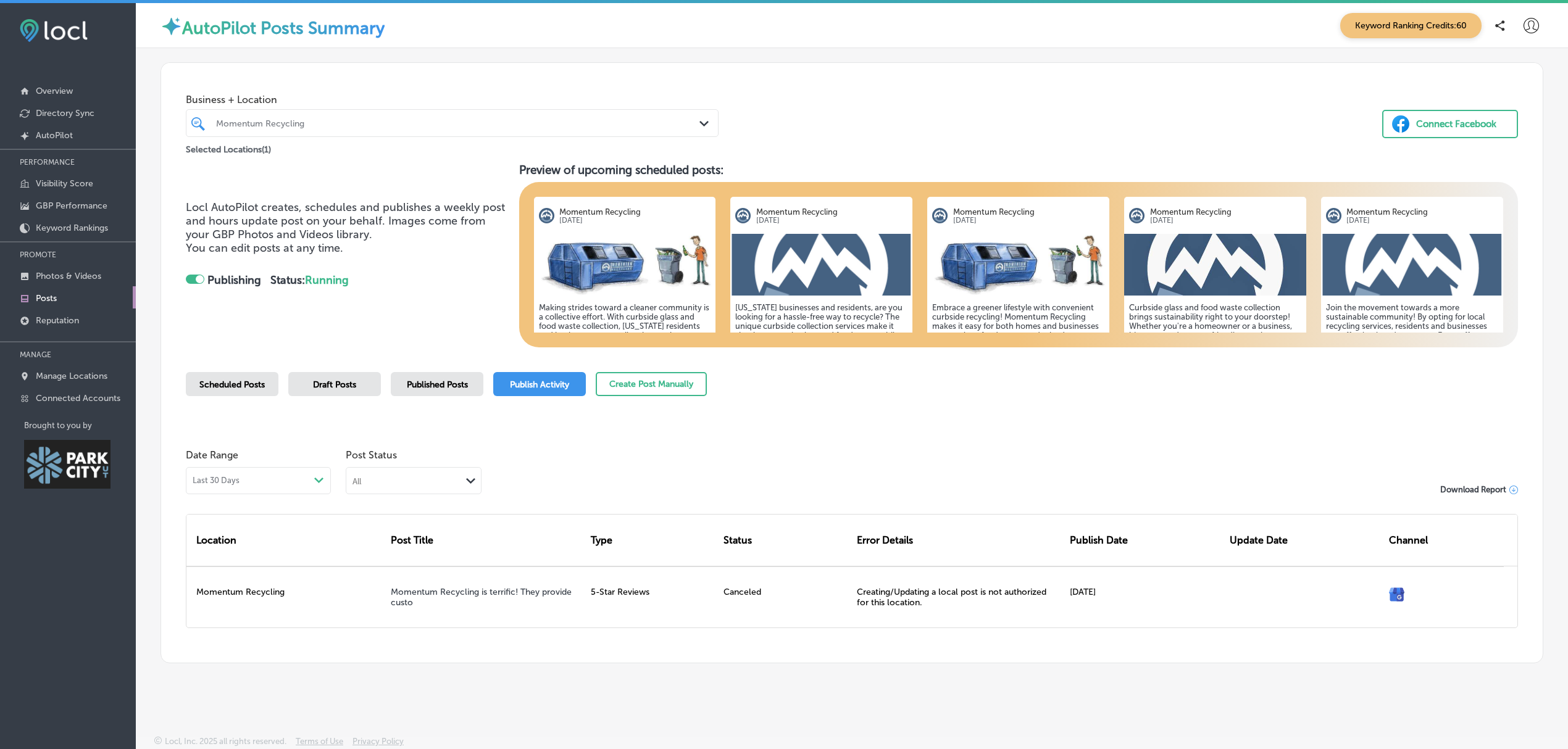
scroll to position [3, 0]
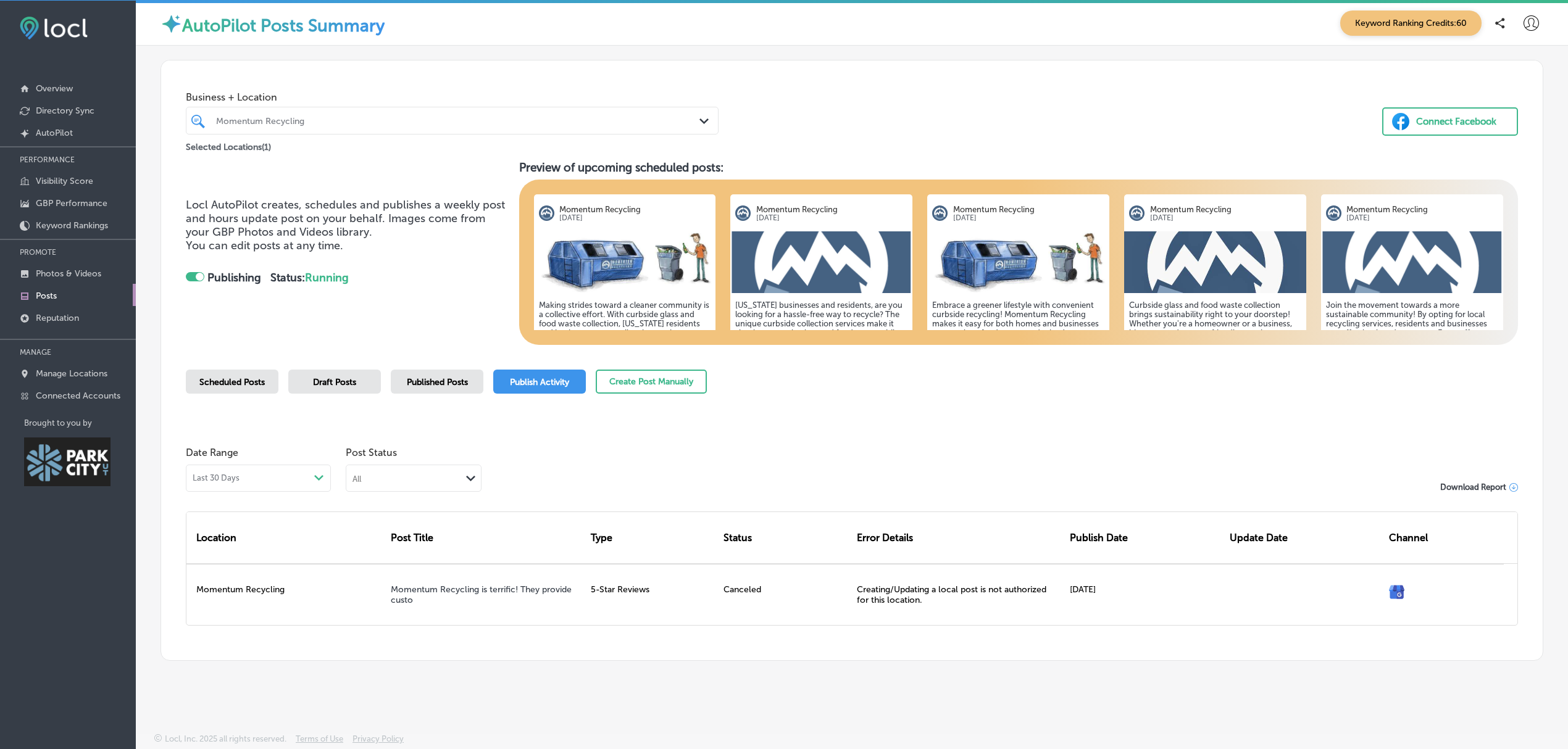
click at [438, 377] on span "Published Posts" at bounding box center [437, 382] width 61 height 11
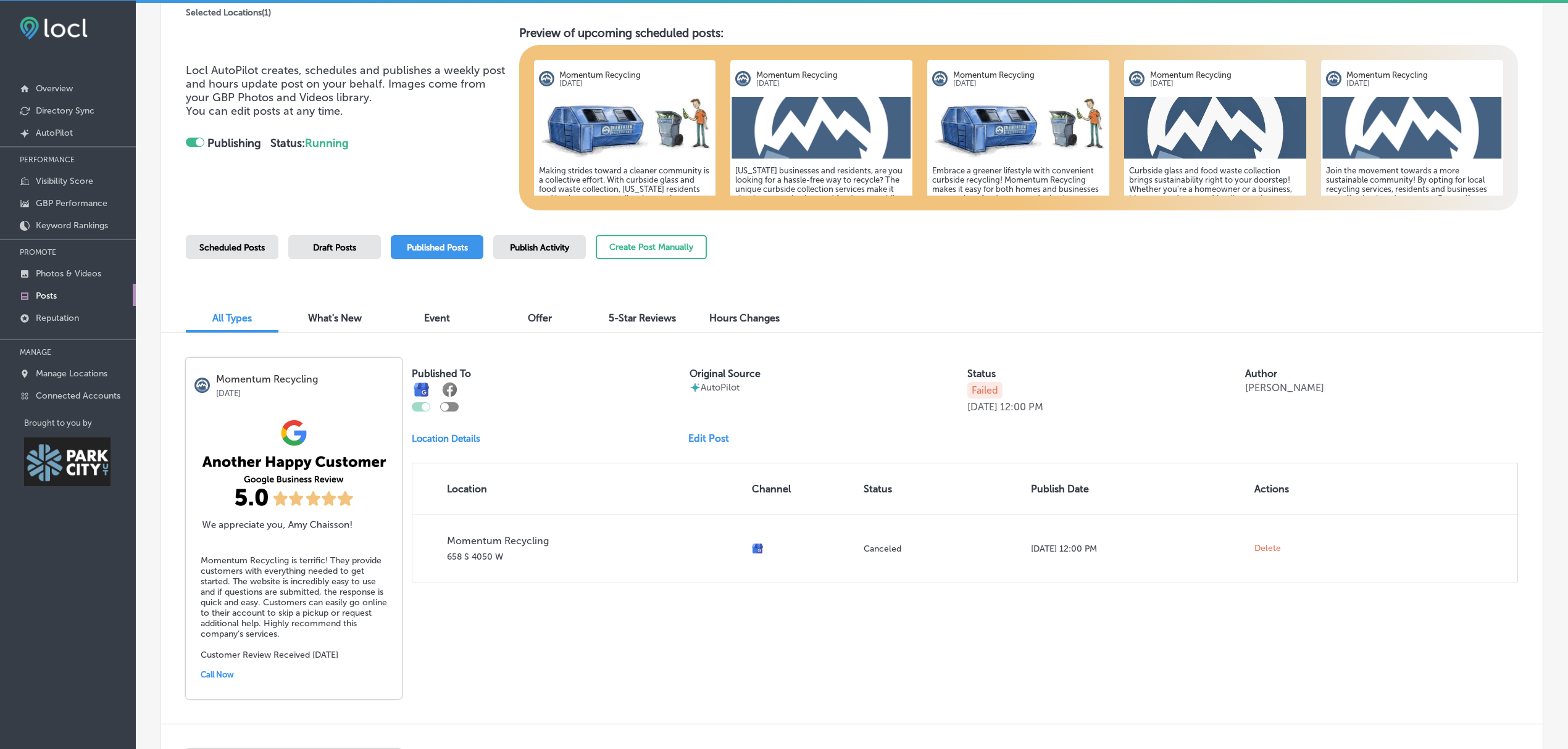
scroll to position [136, 0]
click at [698, 439] on link "Edit Post" at bounding box center [714, 438] width 51 height 12
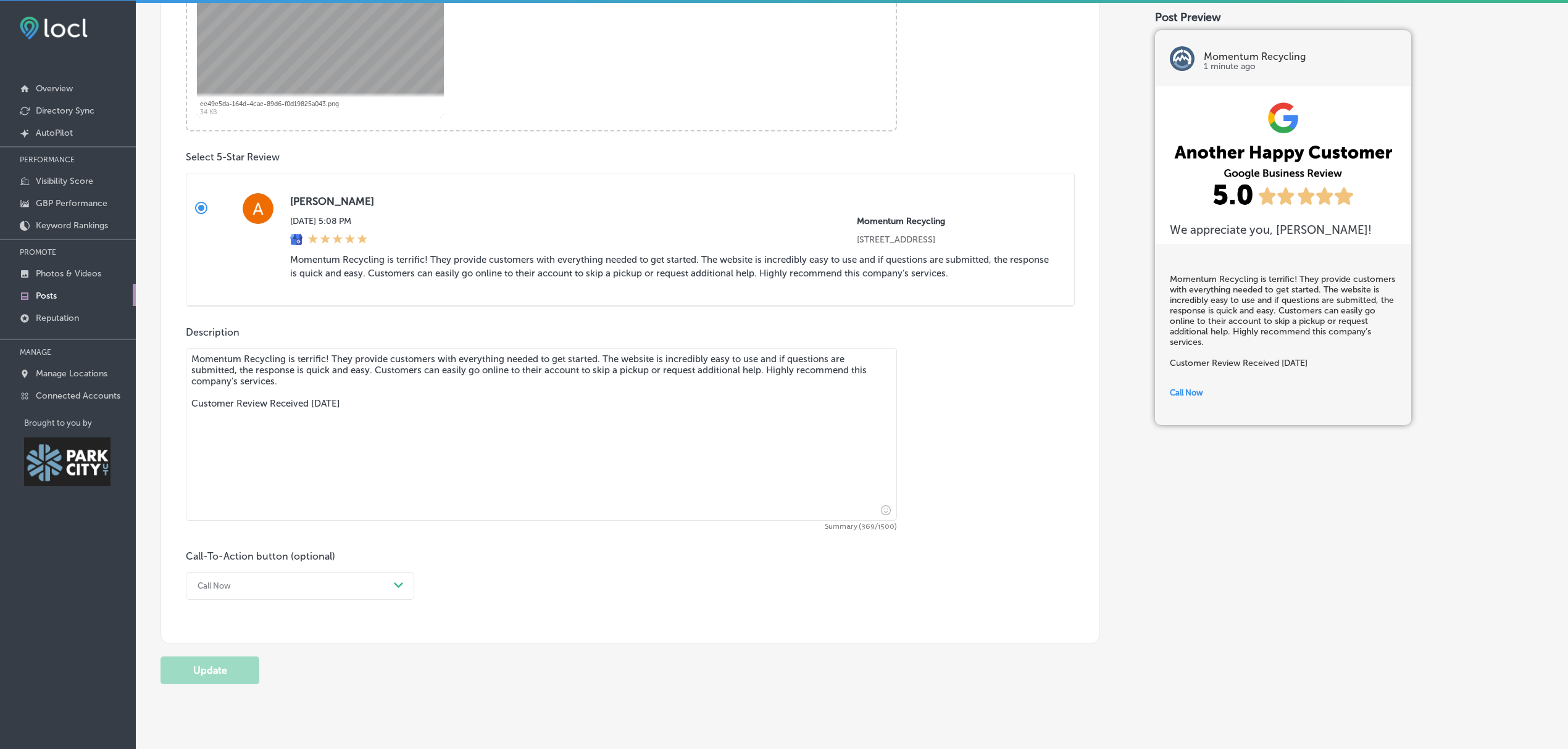
scroll to position [608, 0]
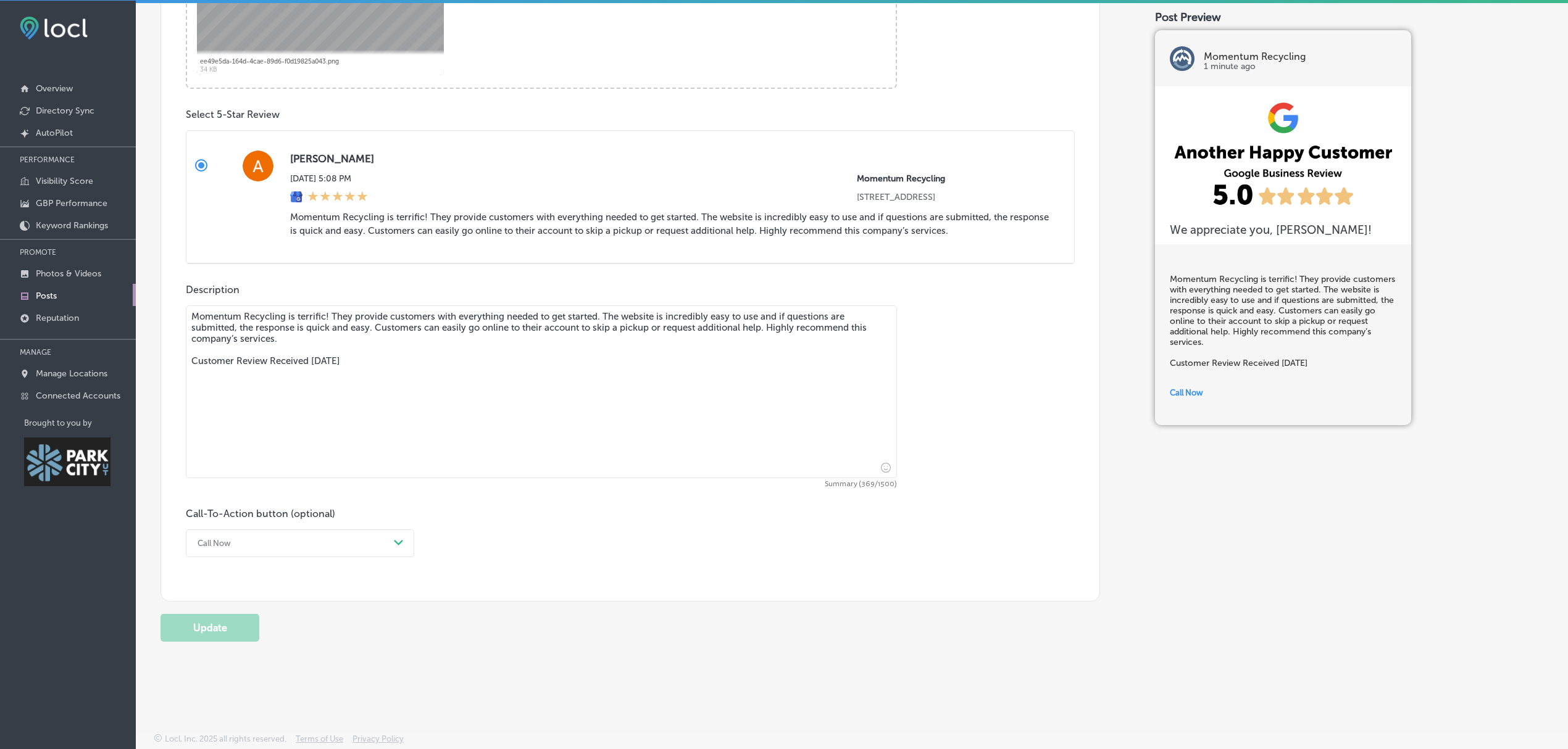
click at [447, 374] on textarea "Momentum Recycling is terrific! They provide customers with everything needed t…" at bounding box center [542, 391] width 712 height 173
type textarea "Momentum Recycling is terrific! They provide customers with everything needed t…"
click at [198, 634] on button "Update" at bounding box center [209, 628] width 98 height 28
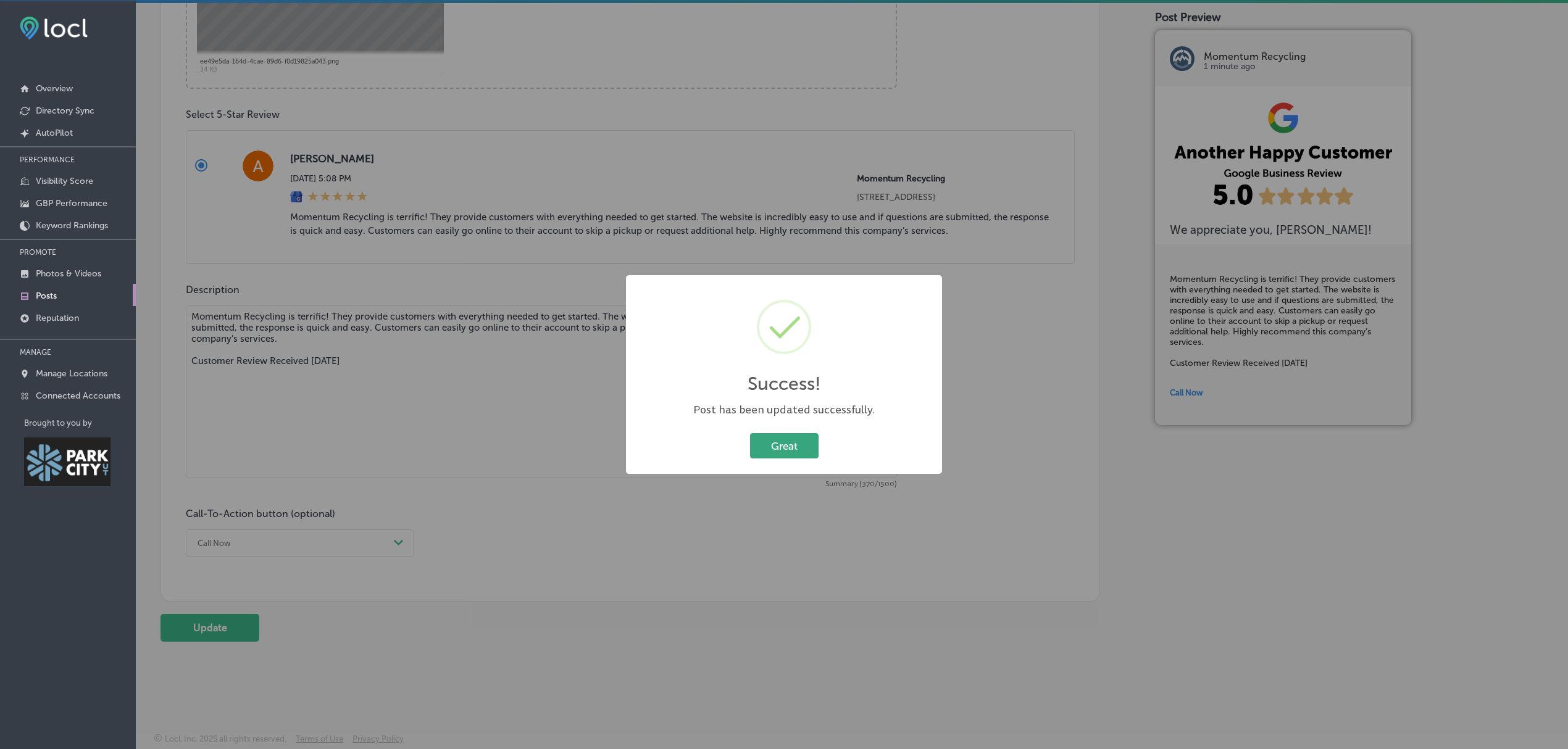
click at [777, 445] on button "Great" at bounding box center [784, 446] width 68 height 25
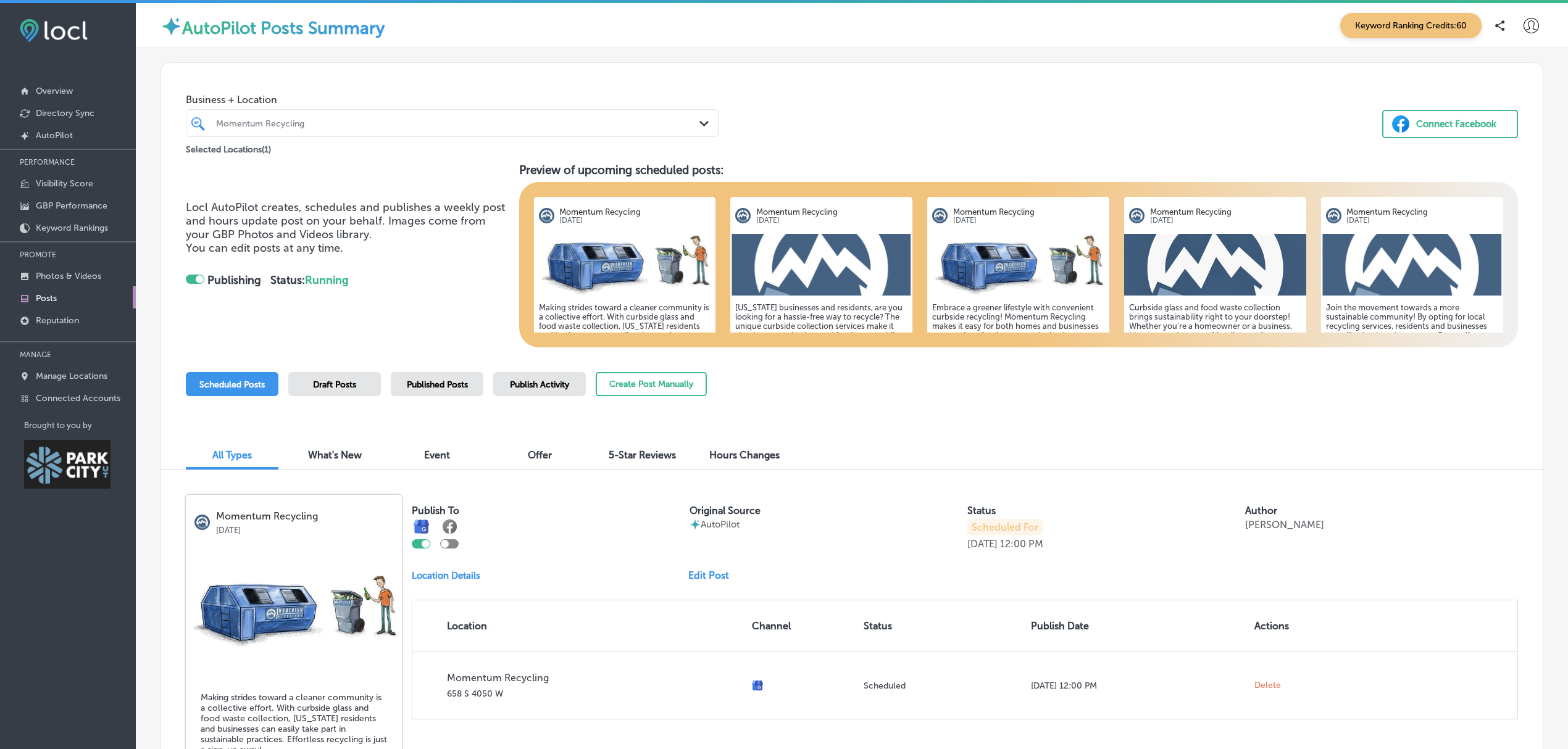
click at [532, 387] on span "Publish Activity" at bounding box center [539, 385] width 59 height 11
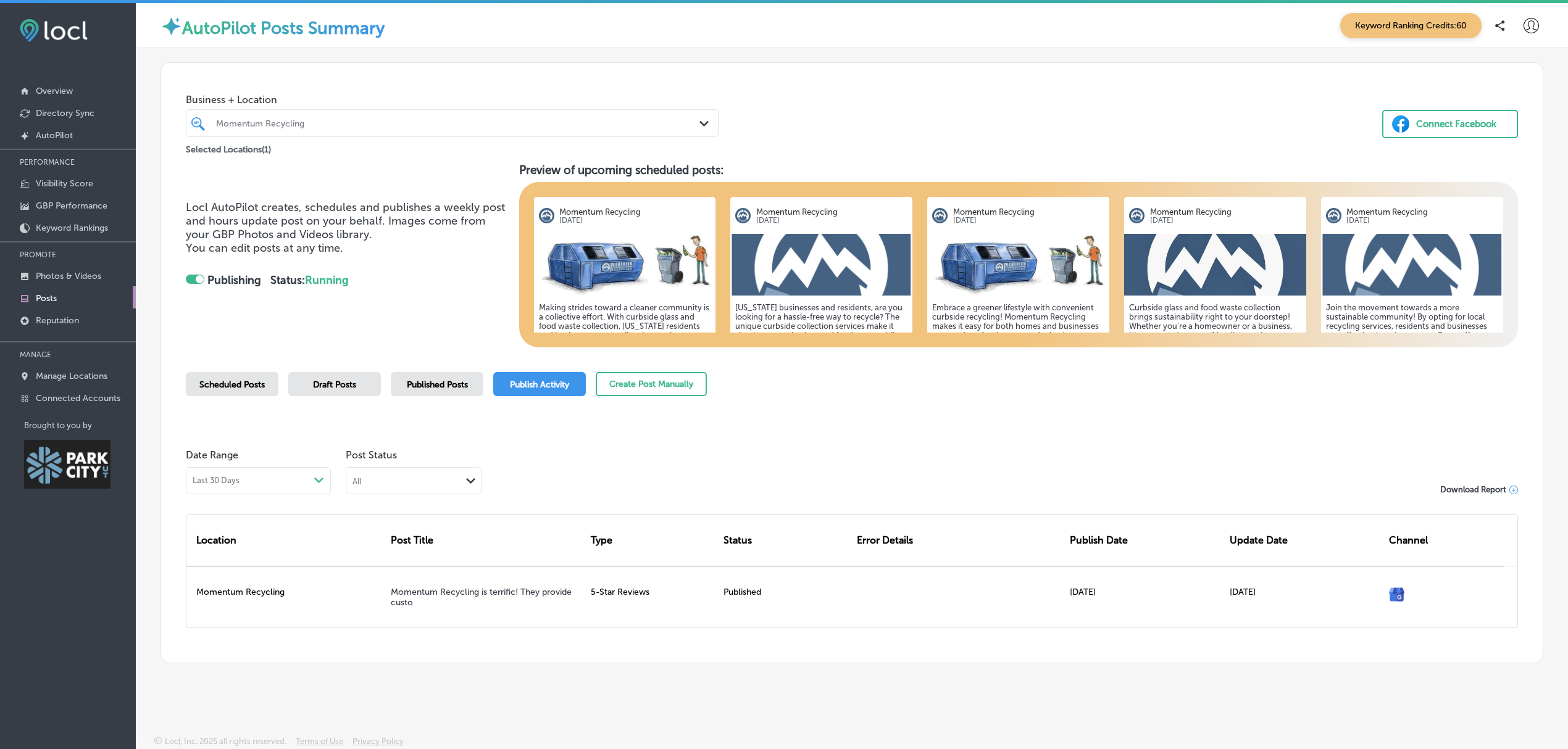
click at [230, 390] on div "Scheduled Posts" at bounding box center [232, 384] width 93 height 24
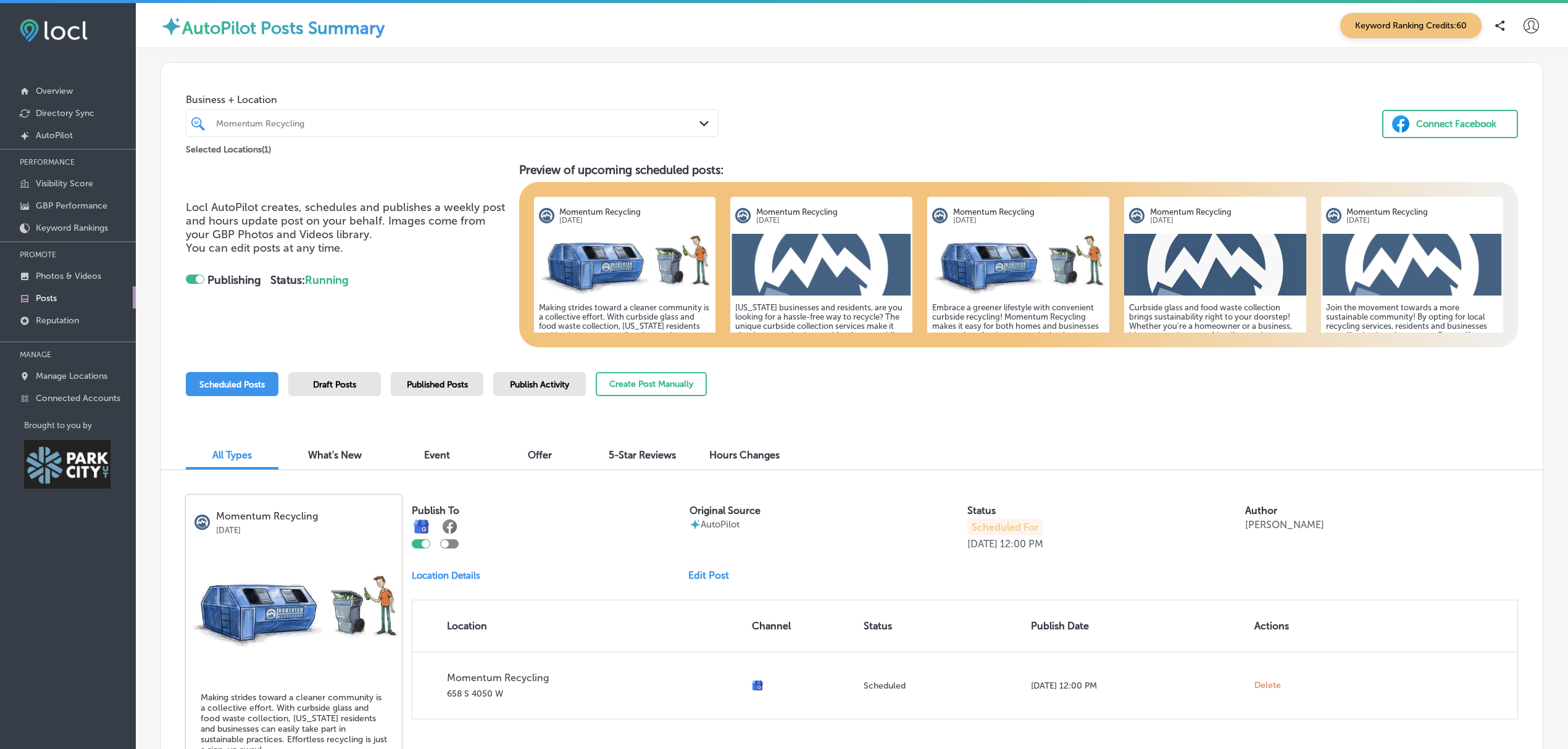
click at [193, 275] on div at bounding box center [195, 280] width 18 height 10
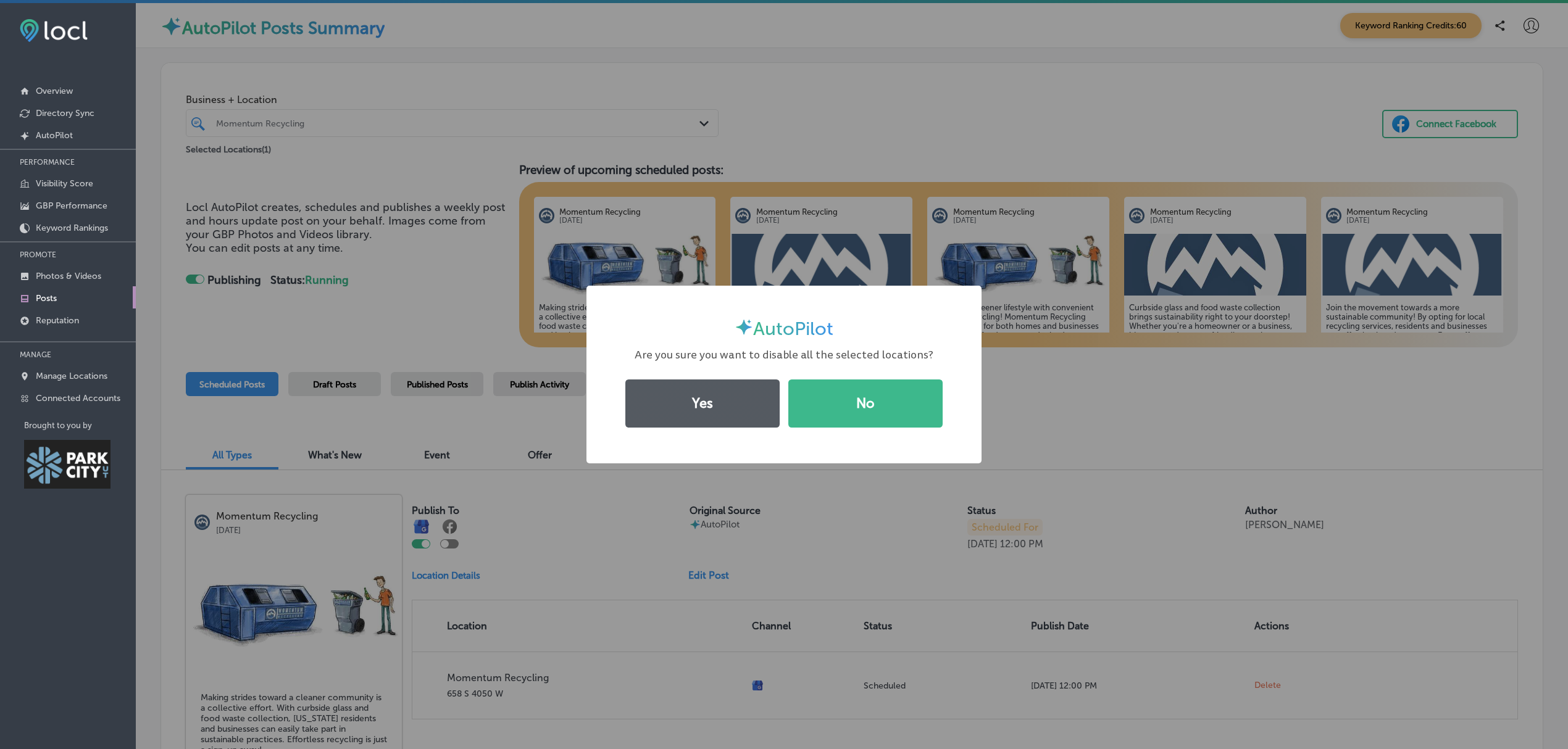
click at [689, 397] on button "Yes" at bounding box center [703, 404] width 154 height 48
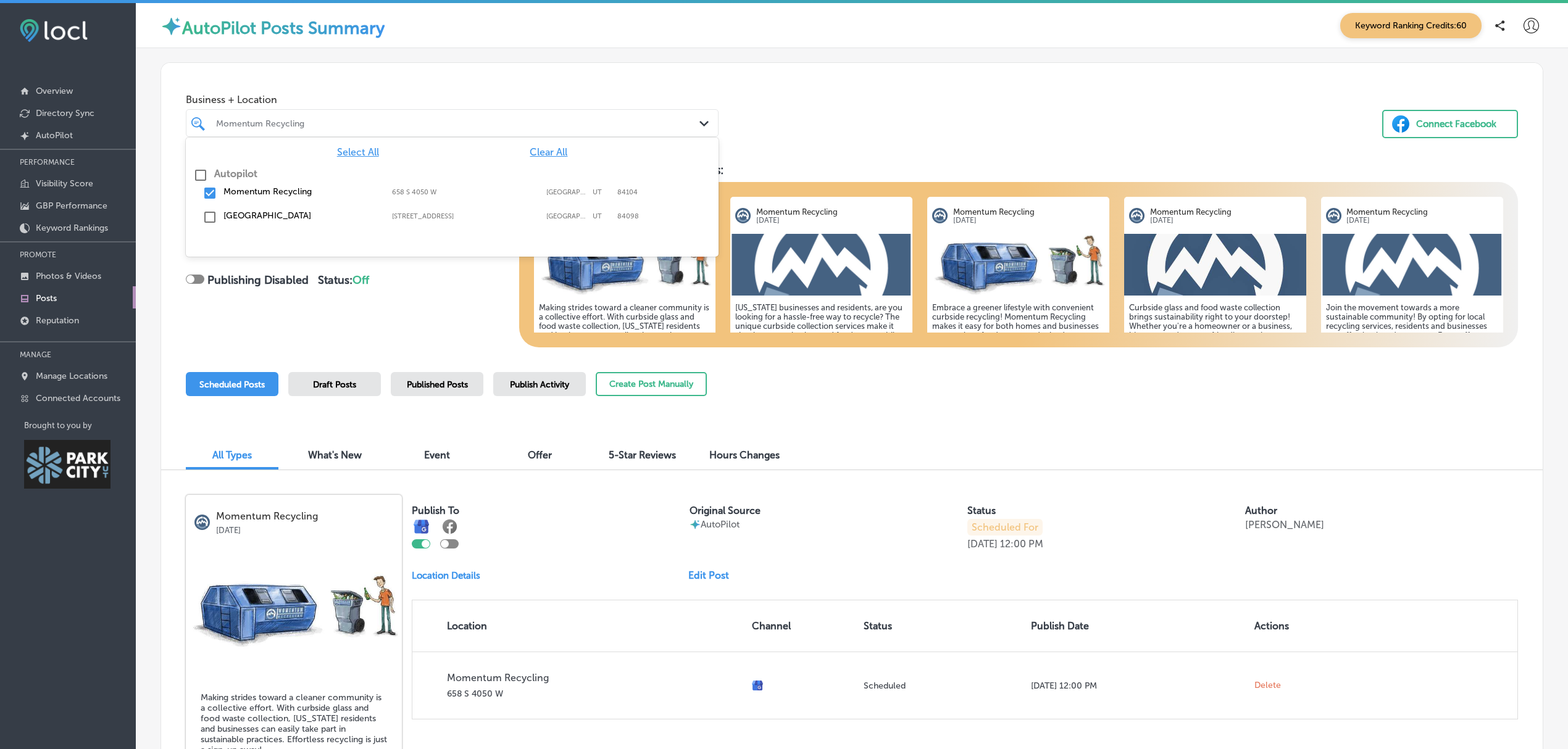
click at [700, 118] on div "Path Created with Sketch." at bounding box center [706, 124] width 14 height 13
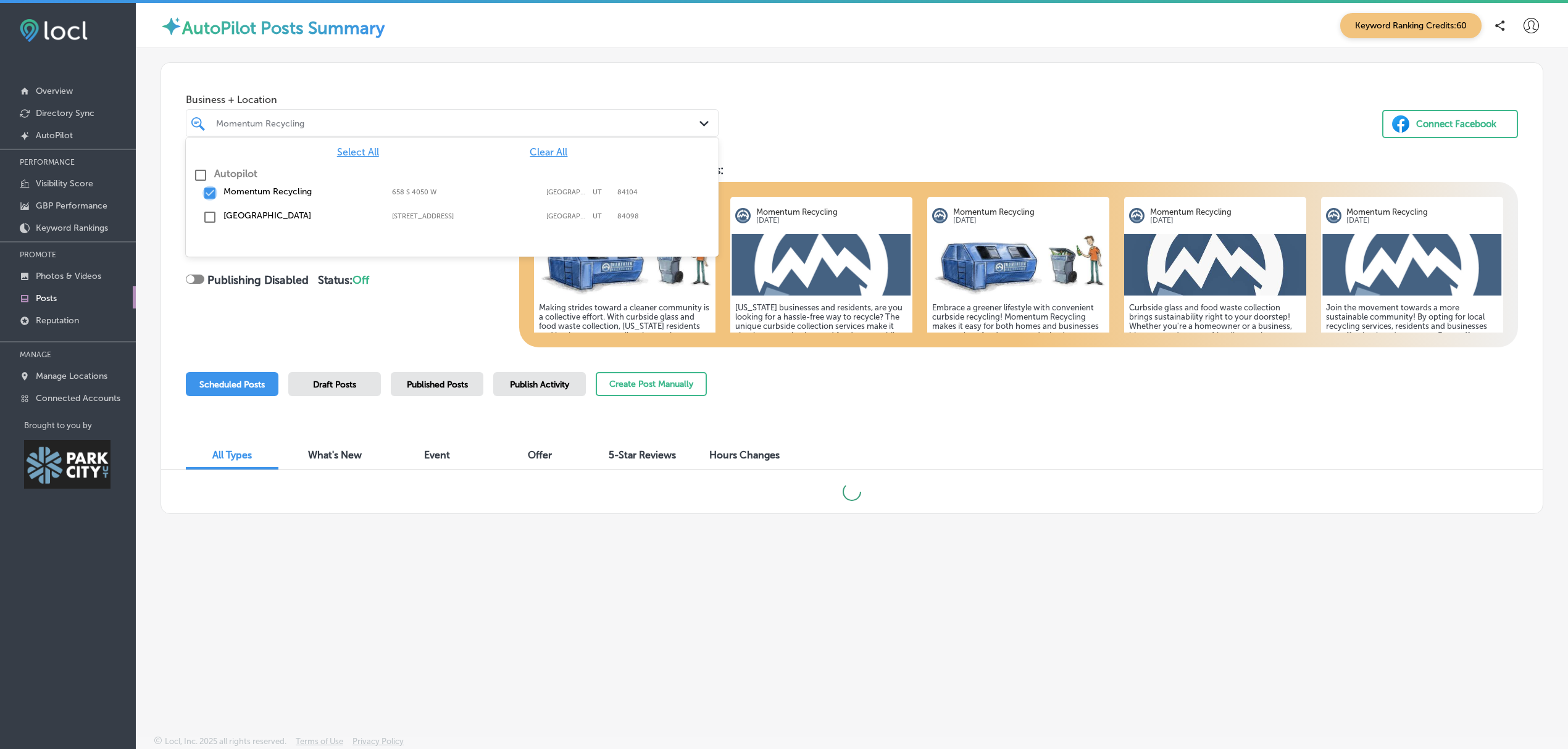
click at [212, 191] on input "checkbox" at bounding box center [209, 193] width 14 height 14
click at [212, 217] on input "checkbox" at bounding box center [209, 217] width 14 height 14
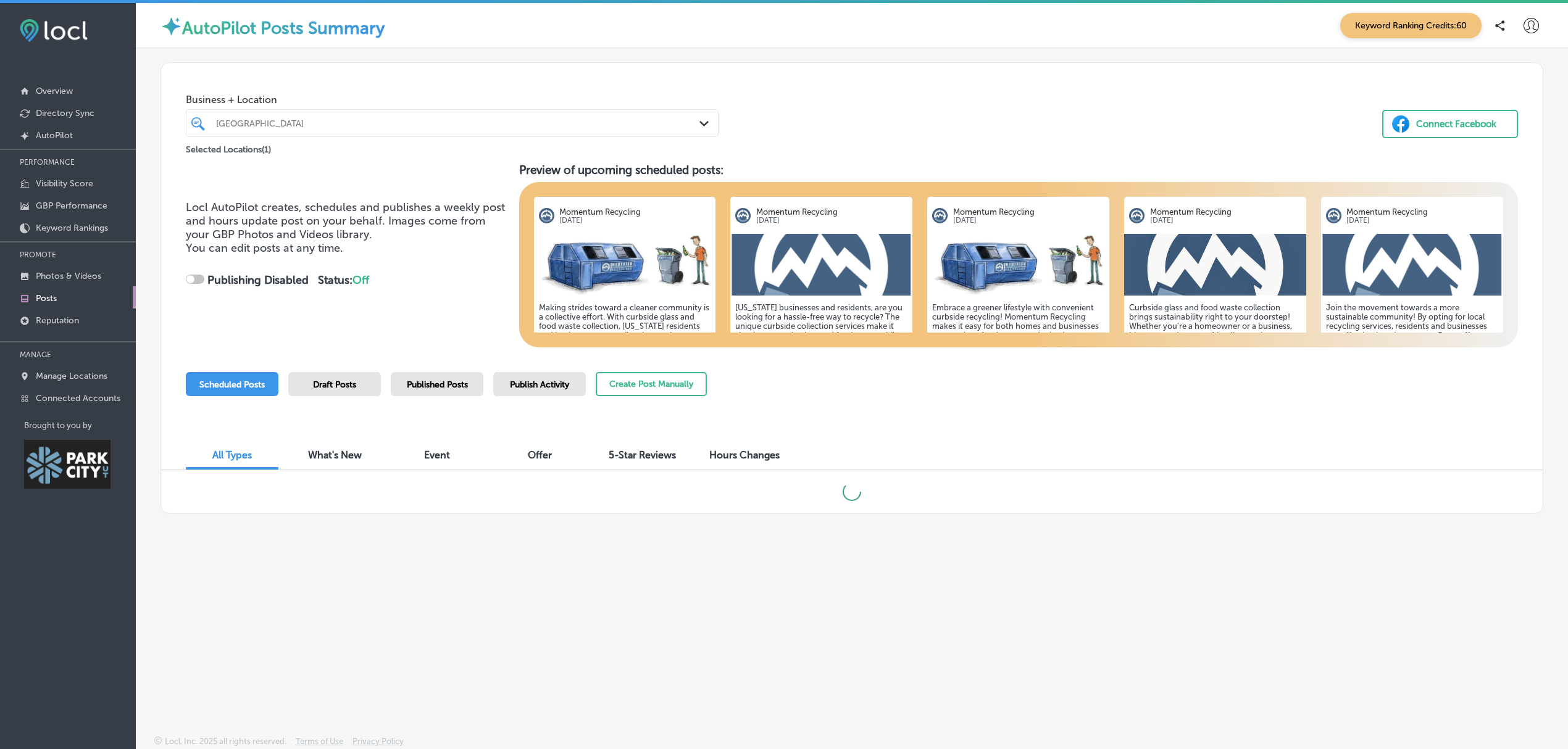
click at [900, 83] on div "Business + Location [GEOGRAPHIC_DATA] Path Created with Sketch. Selected Locati…" at bounding box center [852, 109] width 1382 height 94
checkbox input "true"
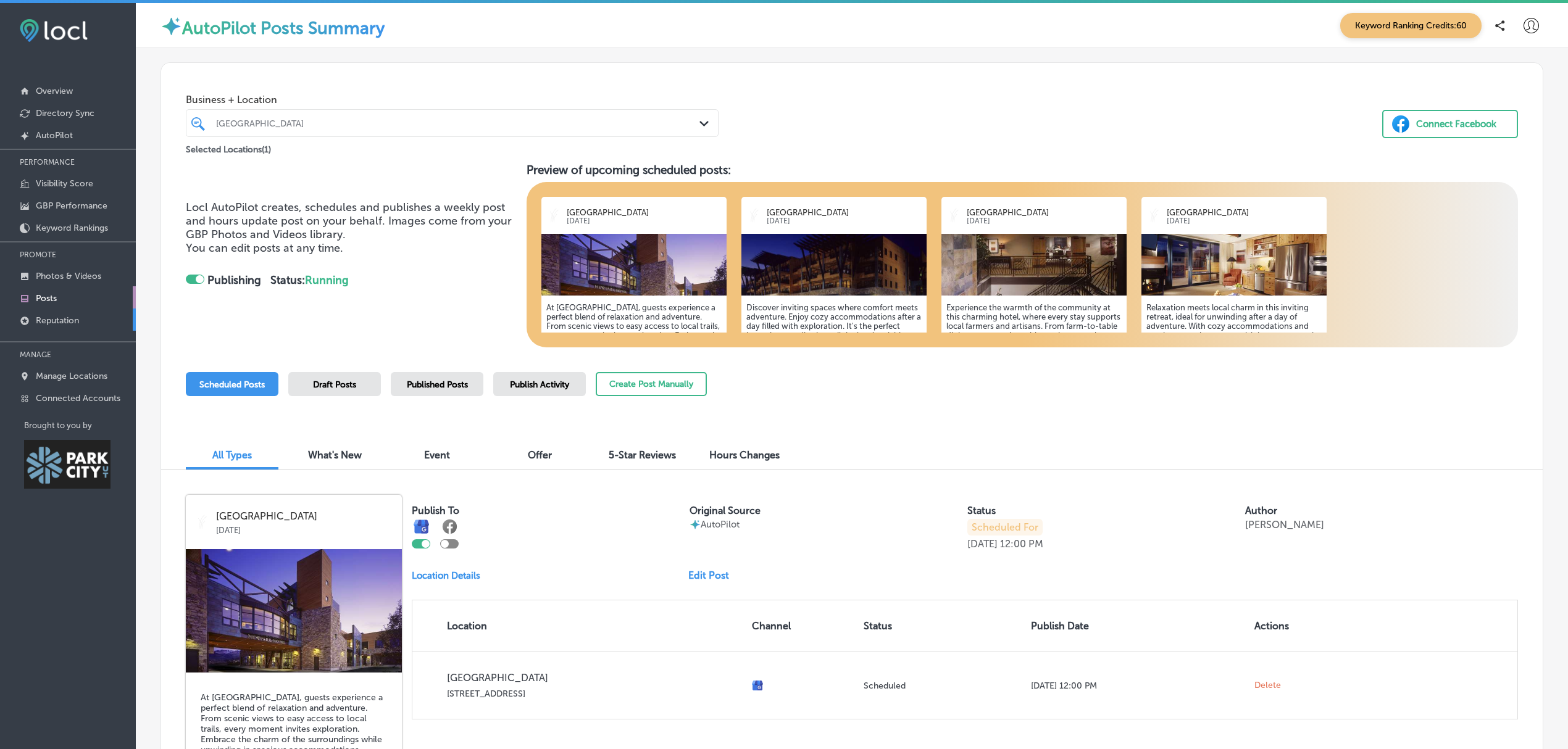
click at [90, 325] on link "Reputation" at bounding box center [68, 319] width 136 height 22
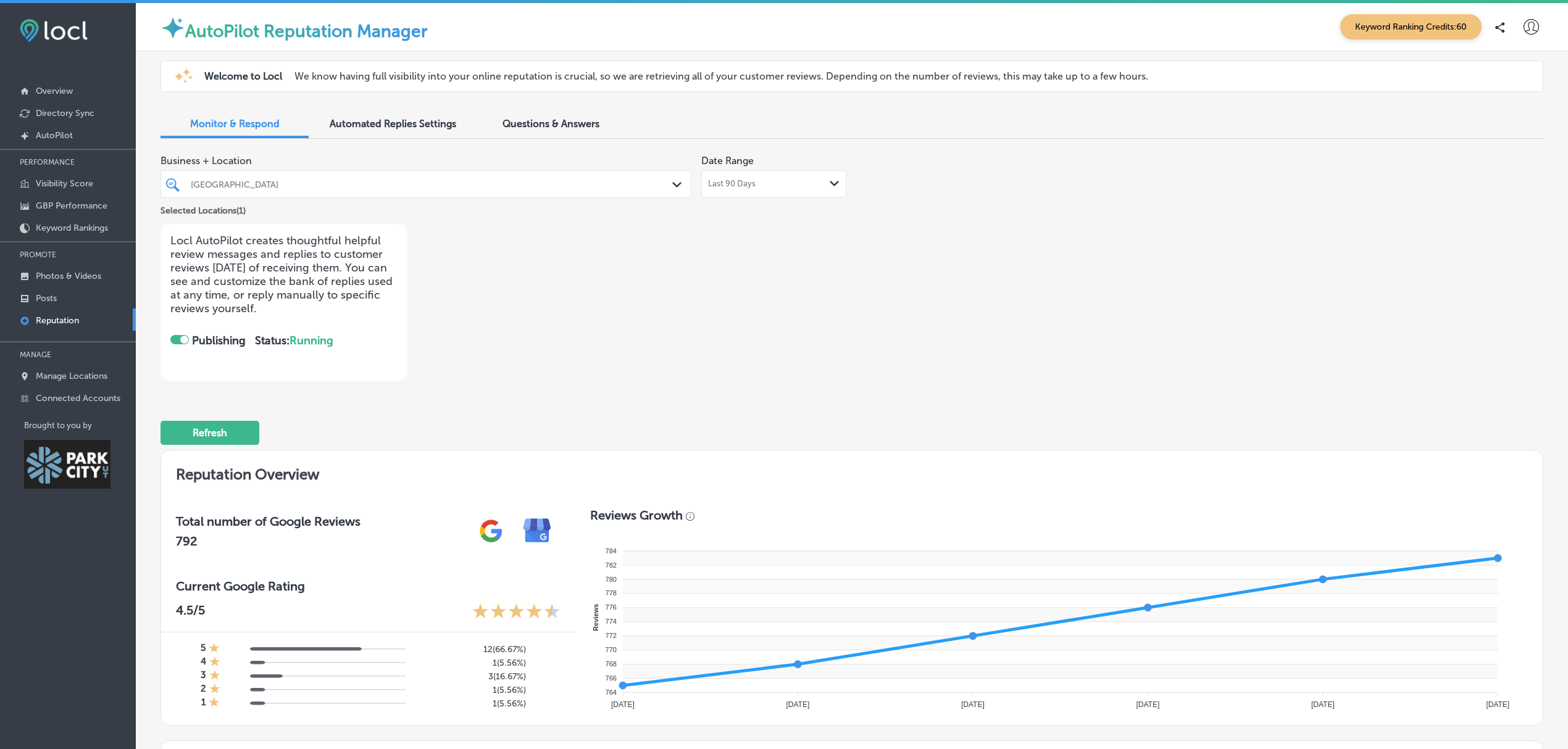
click at [673, 186] on icon "Path Created with Sketch." at bounding box center [677, 185] width 10 height 6
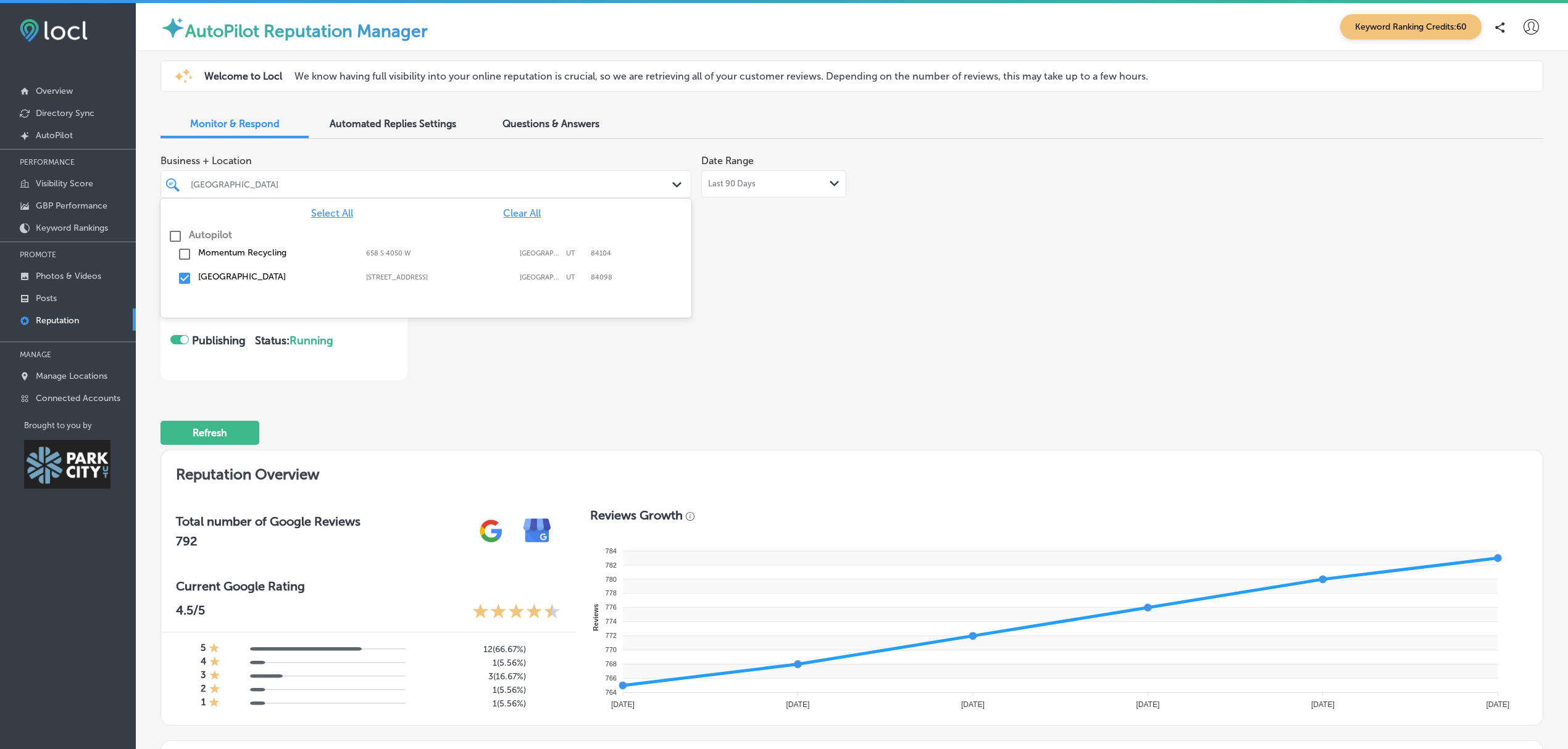
click at [191, 254] on input "checkbox" at bounding box center [184, 254] width 14 height 14
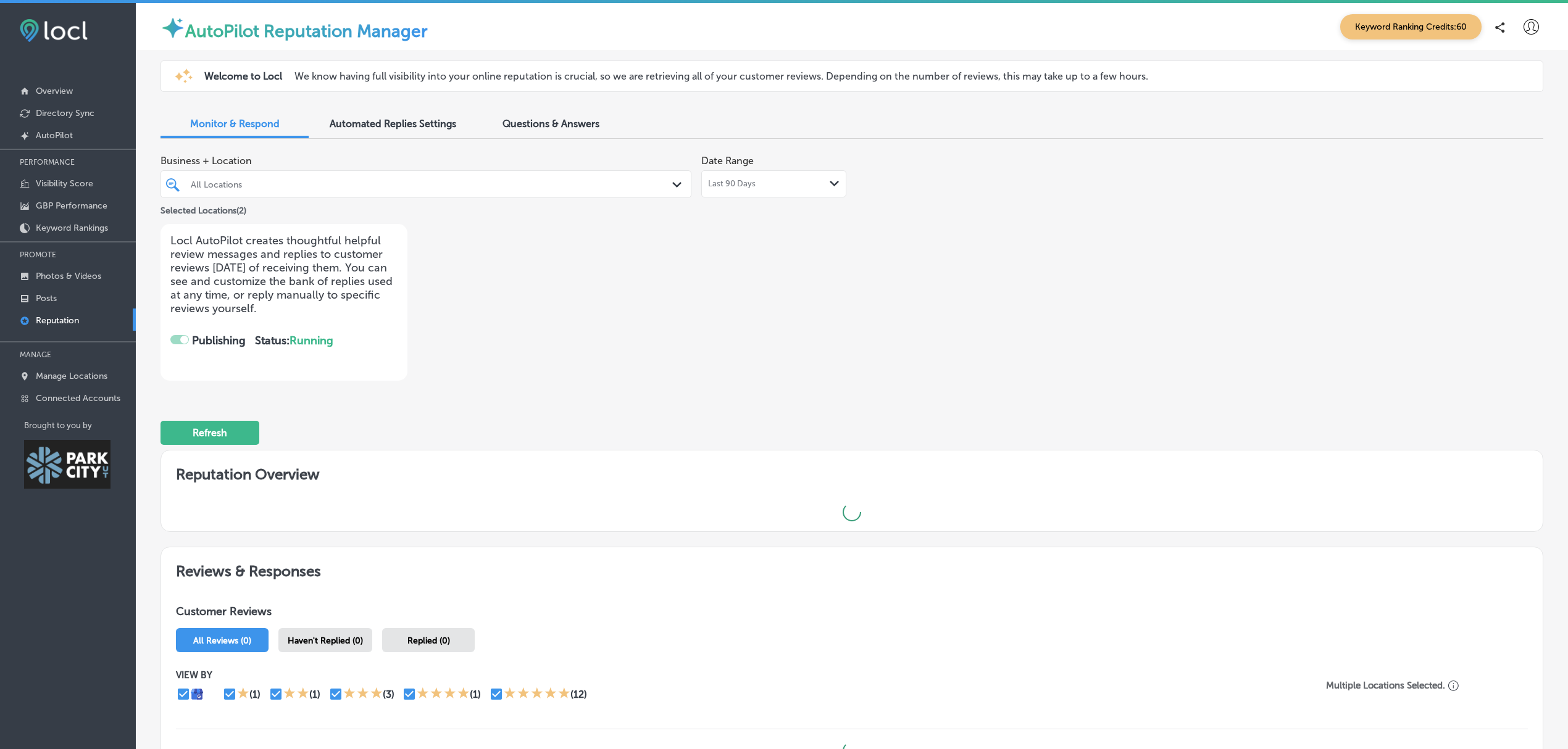
click at [492, 390] on div "Business + Location All Locations Path Created with Sketch. Selected Locations …" at bounding box center [852, 473] width 1383 height 650
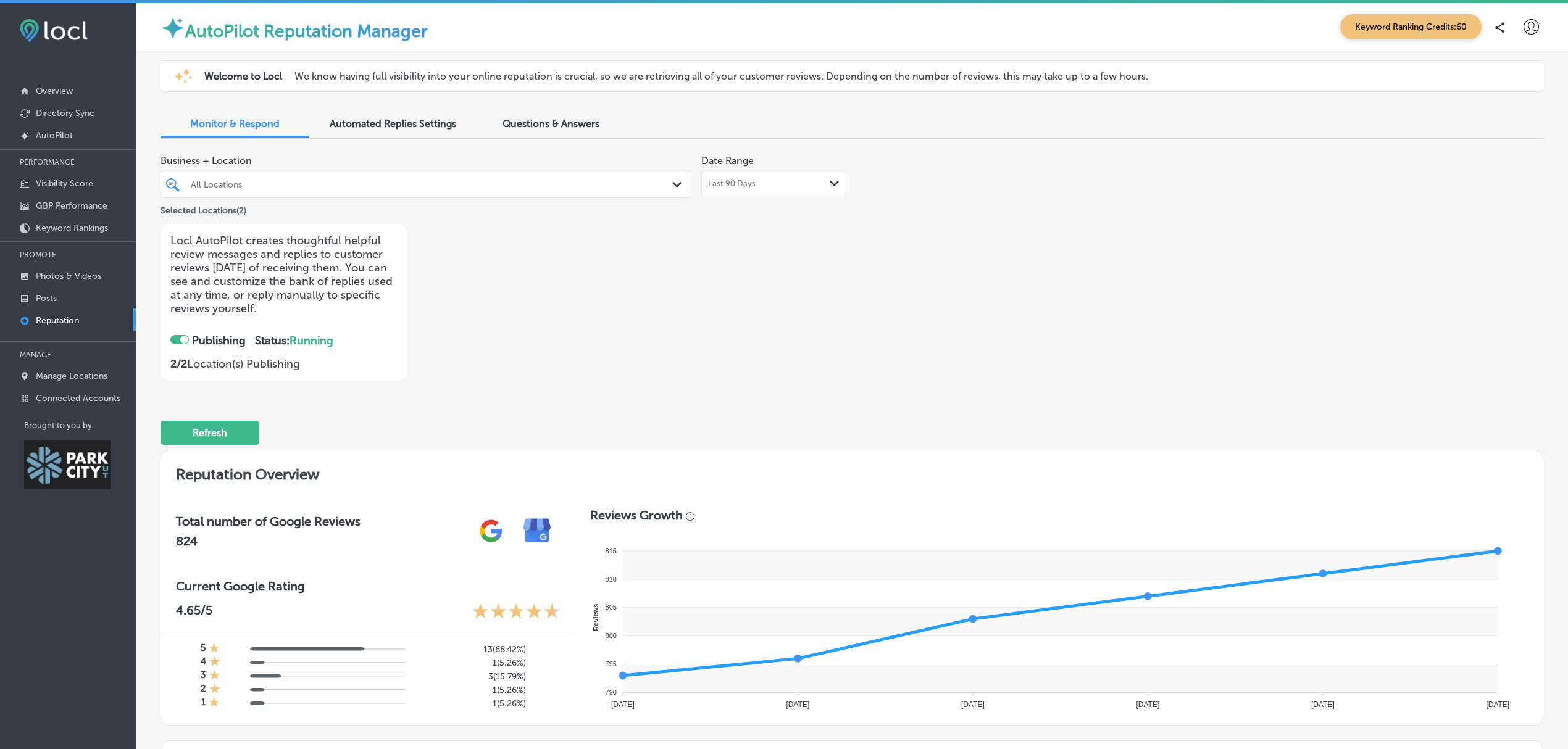
click at [178, 340] on div at bounding box center [179, 340] width 18 height 10
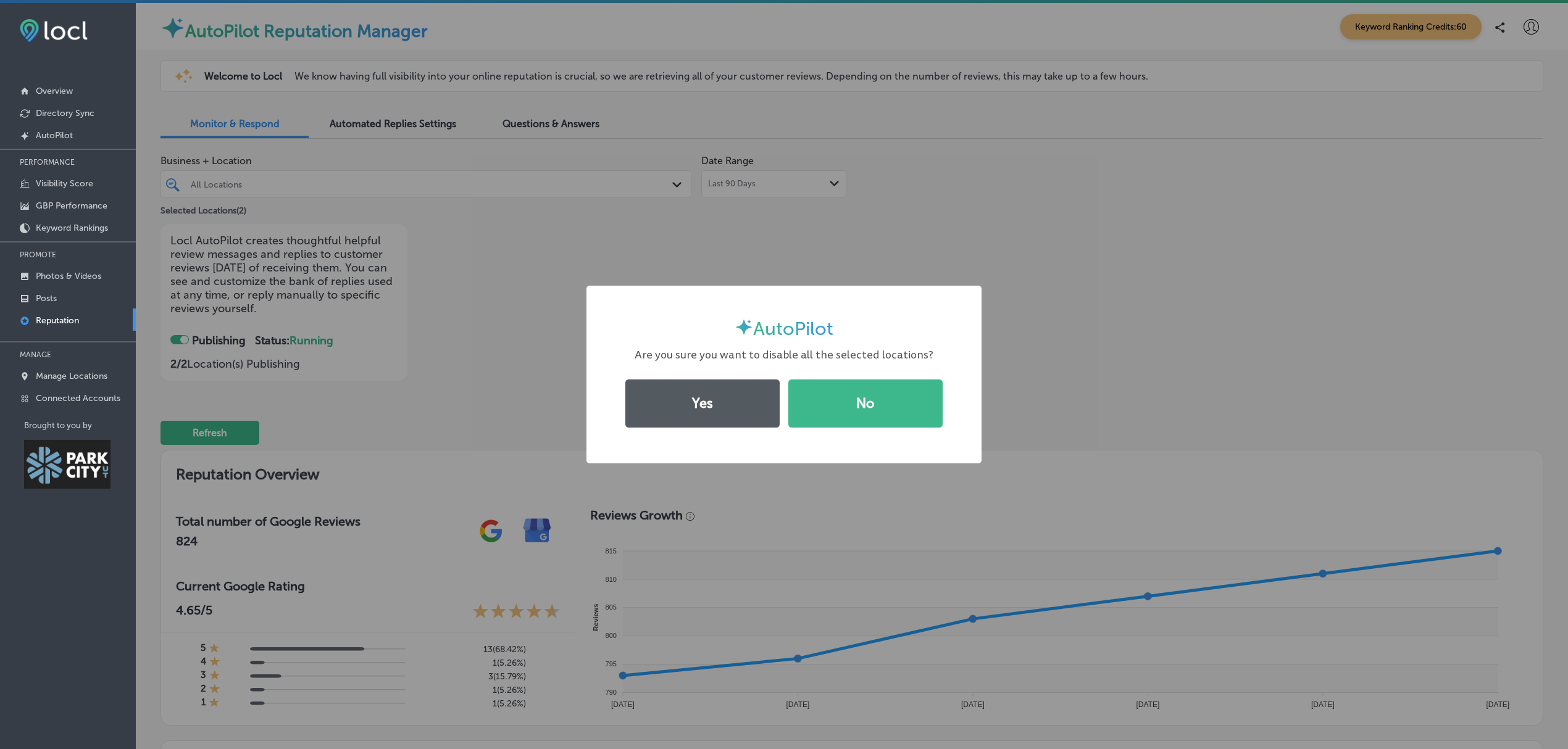
click at [722, 422] on button "Yes" at bounding box center [703, 404] width 154 height 48
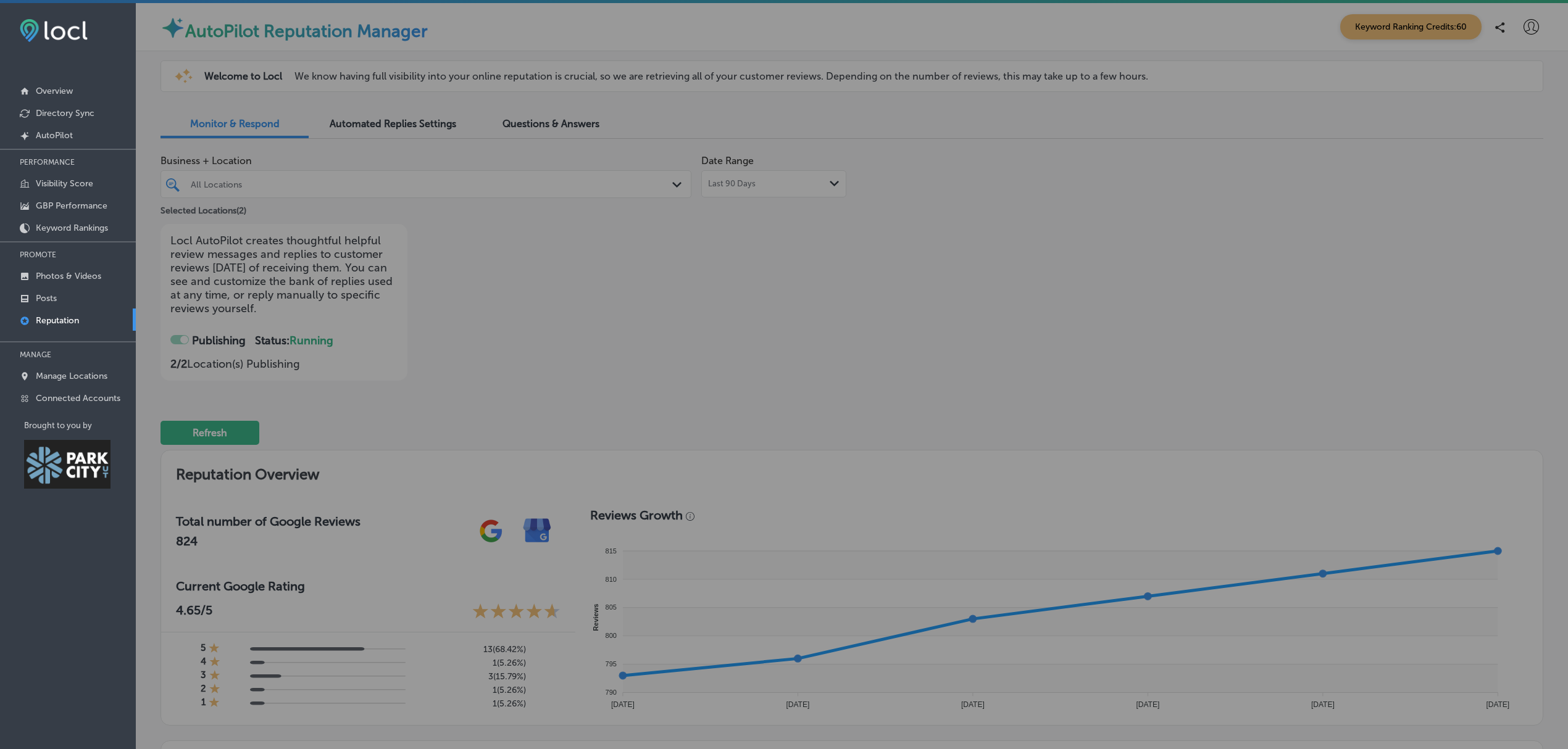
checkbox input "false"
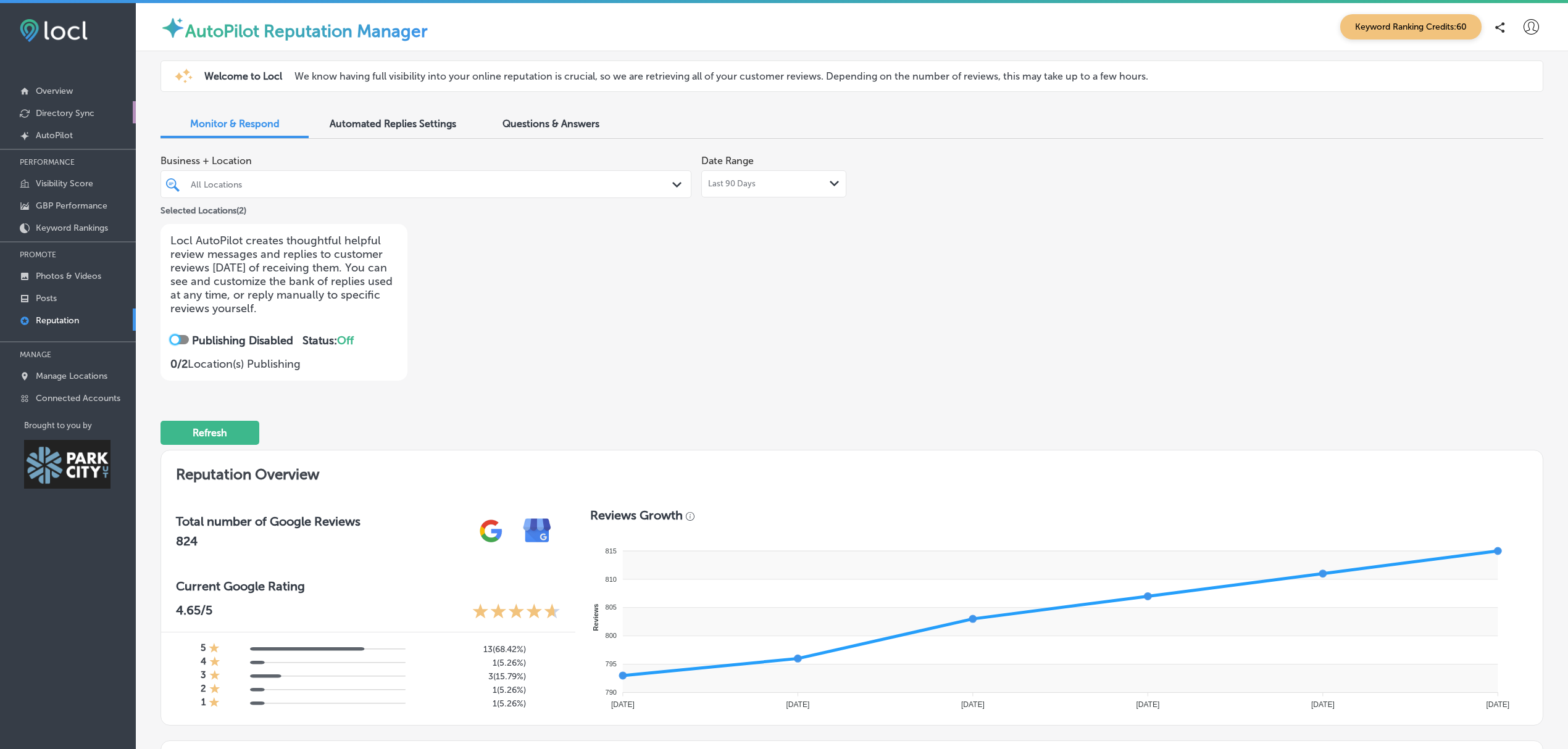
click at [85, 112] on p "Directory Sync" at bounding box center [65, 113] width 59 height 11
